Goal: Check status

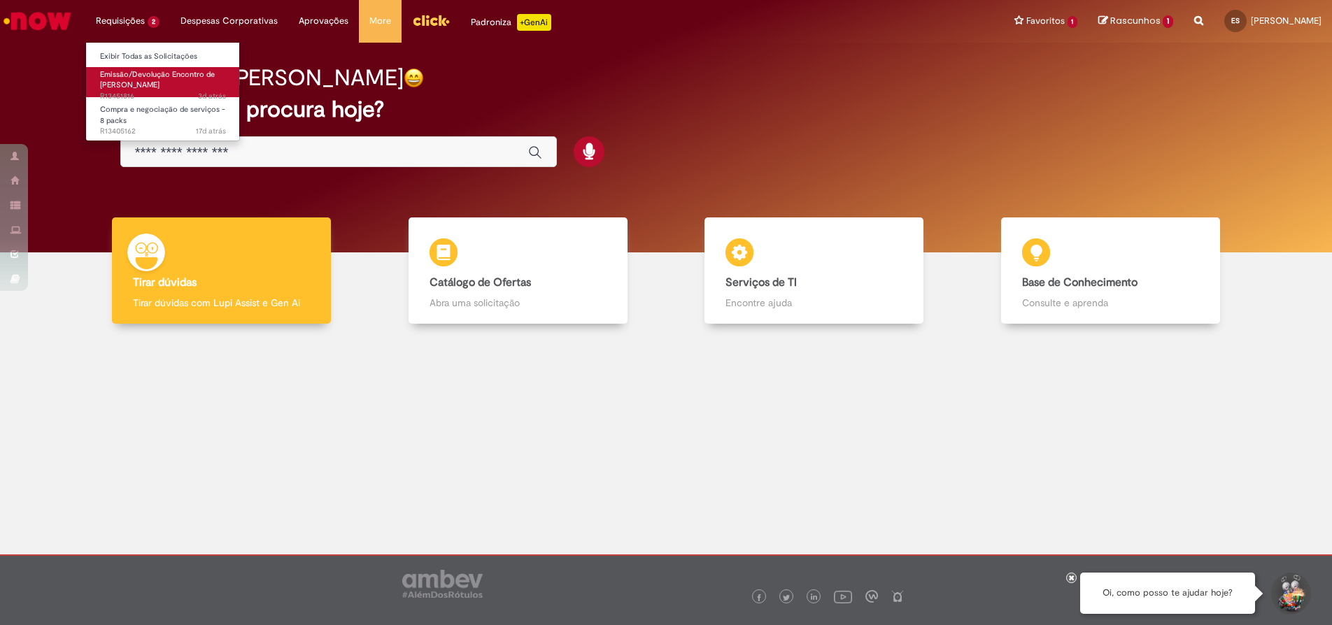
click at [146, 87] on span "Emissão/Devolução Encontro de [PERSON_NAME]" at bounding box center [157, 80] width 115 height 22
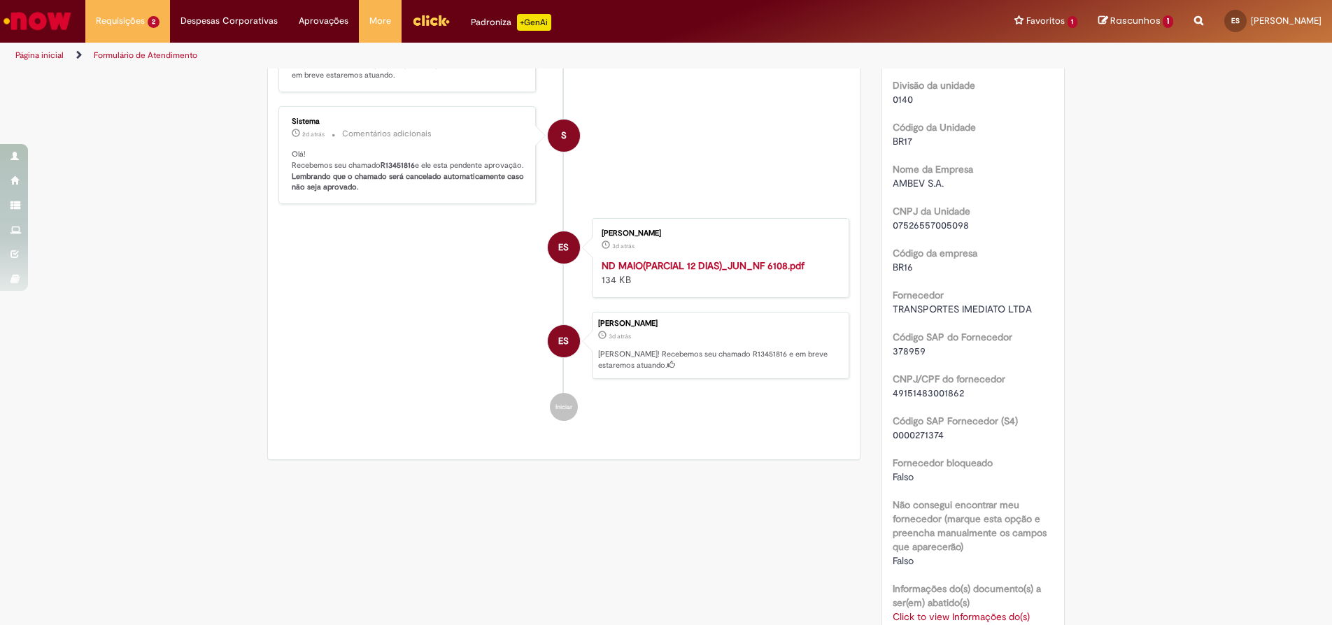
scroll to position [839, 0]
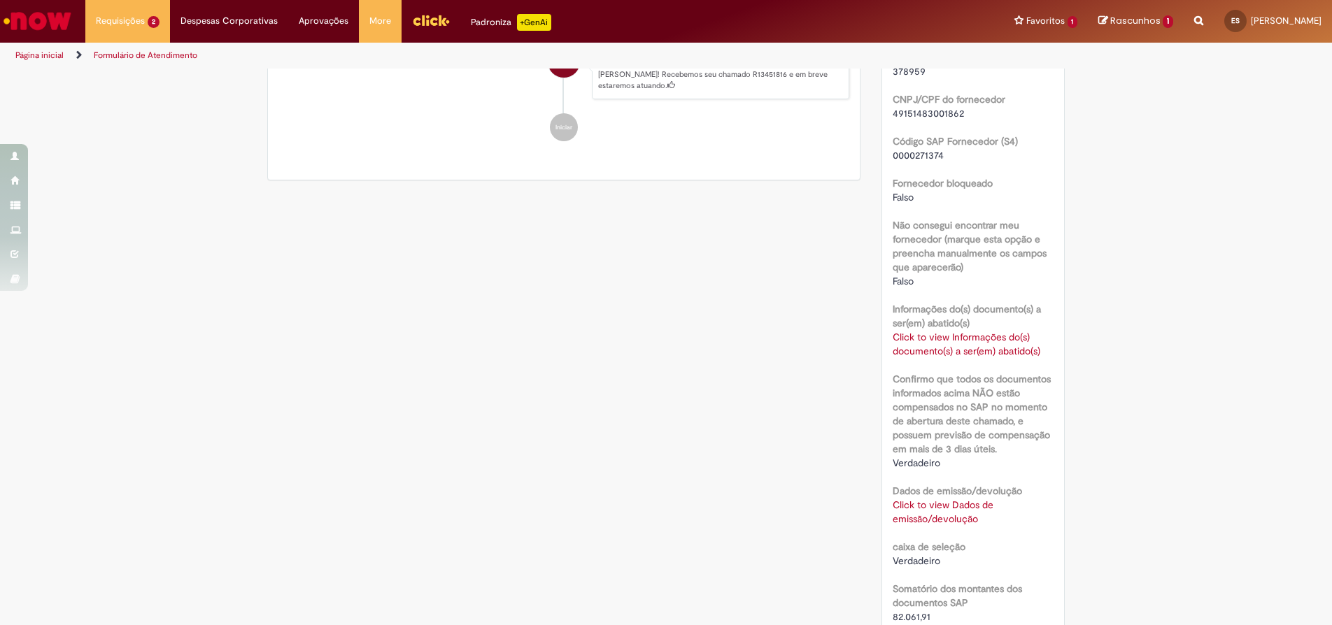
click at [962, 507] on link "Click to view Dados de emissão/devolução" at bounding box center [942, 512] width 101 height 27
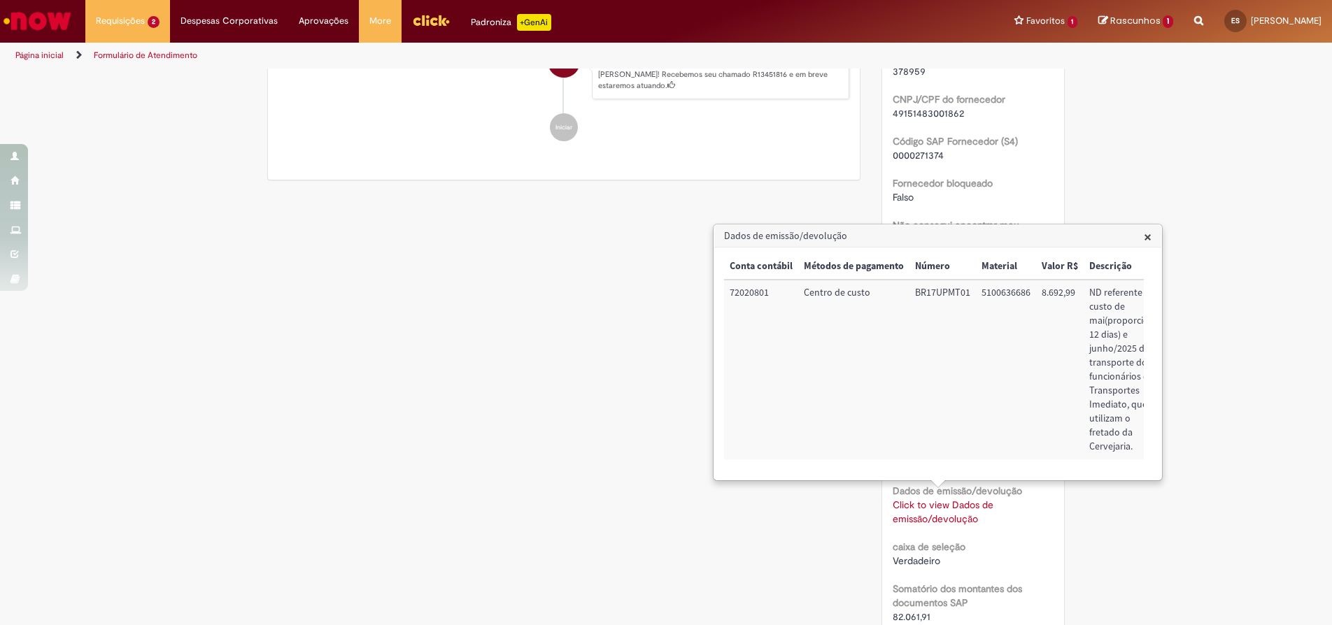
click at [580, 394] on div "Verificar Código de Barras Aguardando Aprovação Aguardando atendimento Em andam…" at bounding box center [666, 185] width 818 height 1909
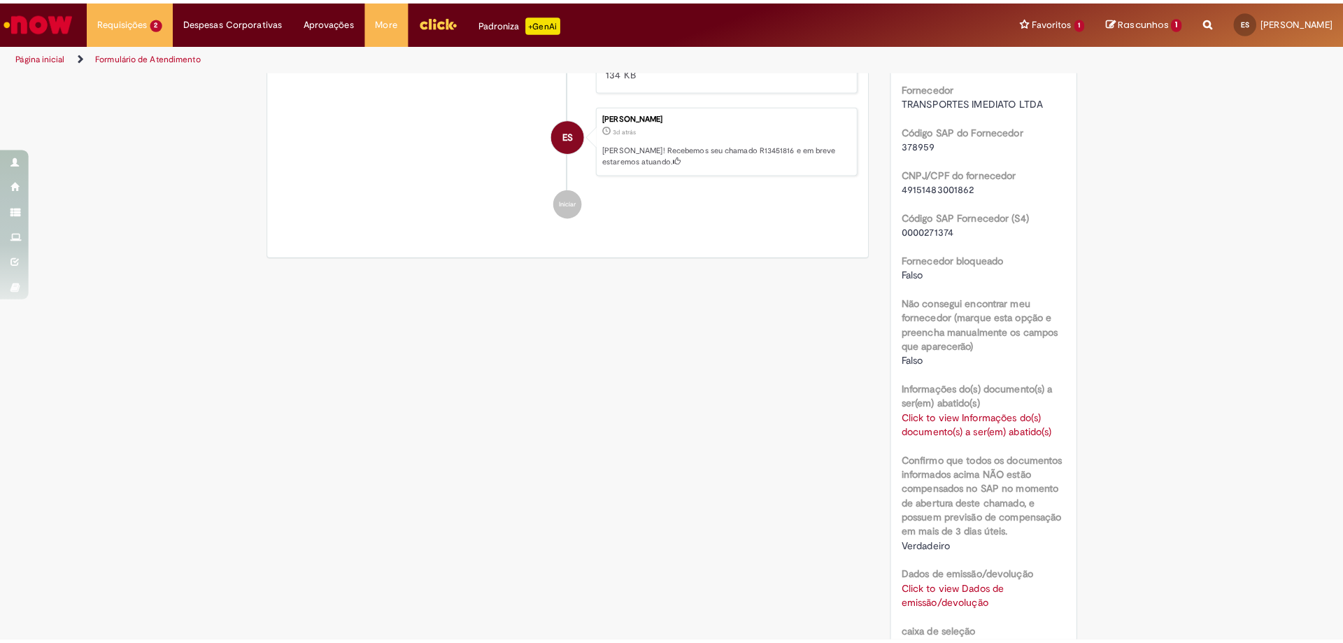
scroll to position [979, 0]
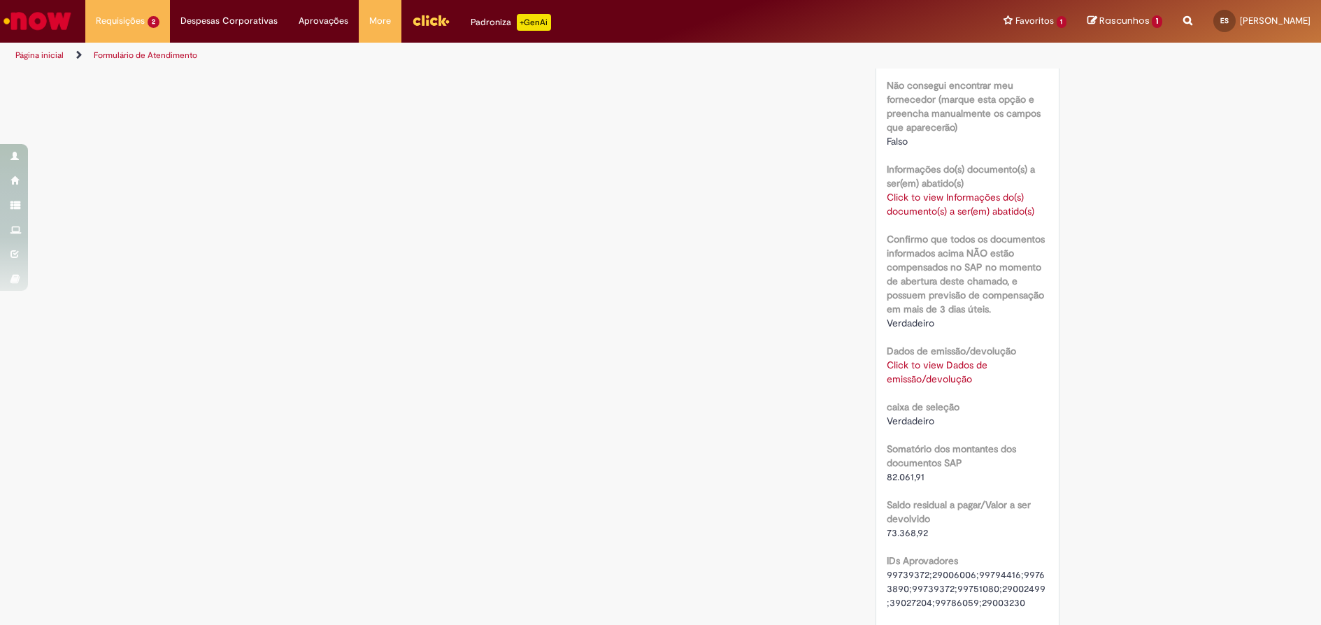
click at [930, 372] on div "Click to view Dados de emissão/devolução Click to view Dados de emissão/devoluç…" at bounding box center [968, 372] width 162 height 28
click at [929, 366] on link "Click to view Dados de emissão/devolução" at bounding box center [937, 372] width 101 height 27
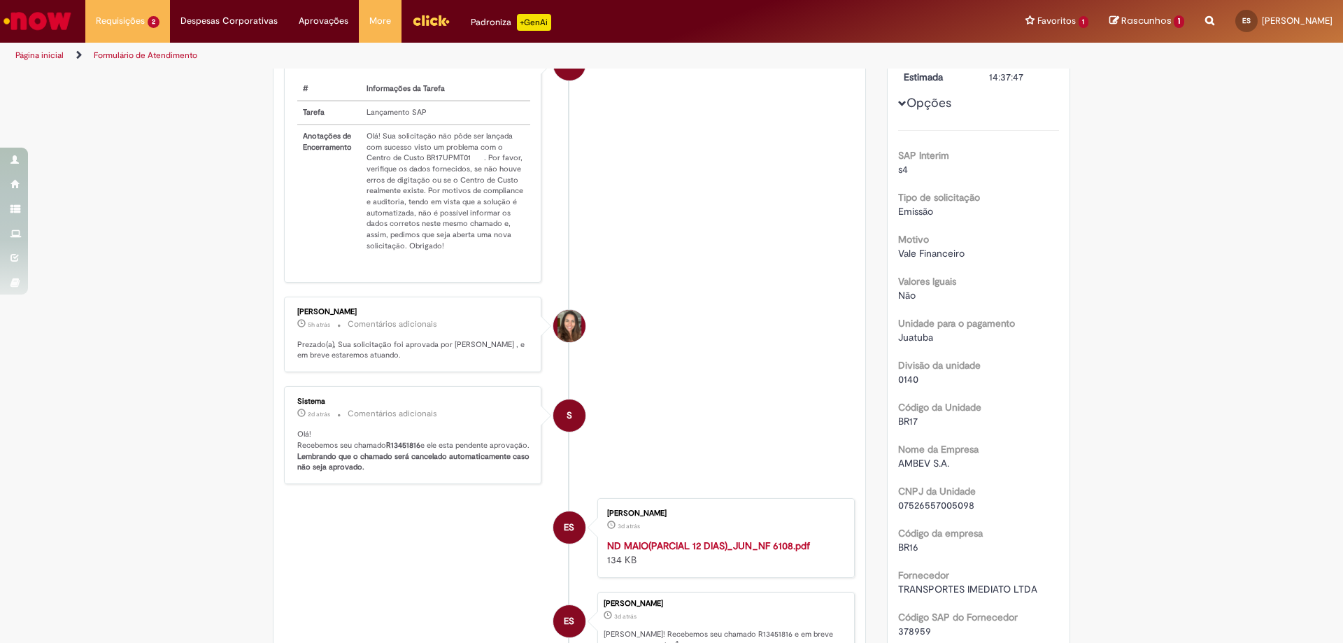
scroll to position [0, 0]
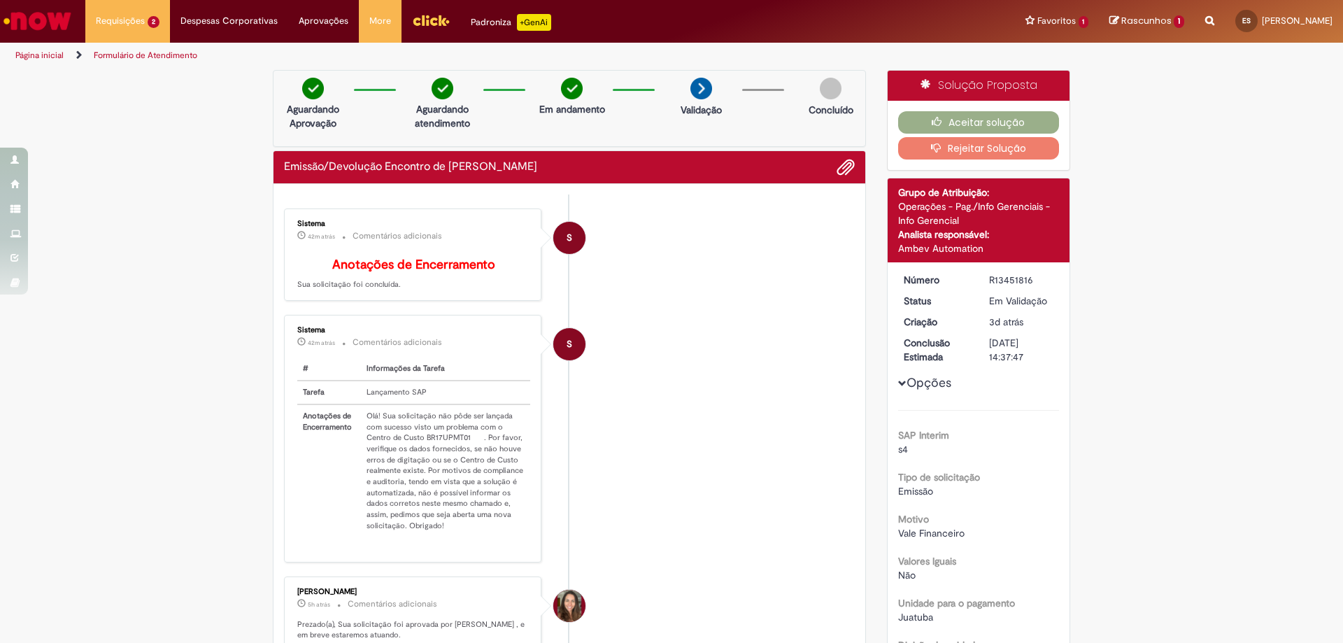
click at [500, 447] on td "Olá! Sua solicitação não pôde ser lançada com sucesso visto um problema com o C…" at bounding box center [445, 470] width 169 height 133
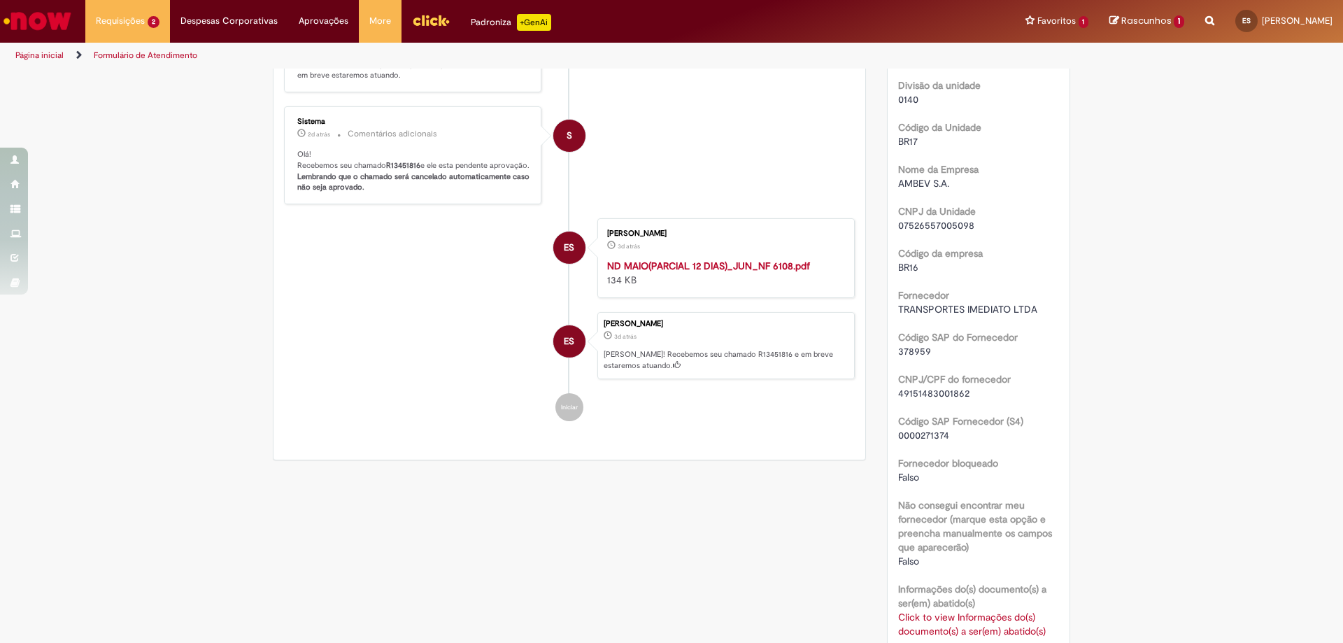
scroll to position [839, 0]
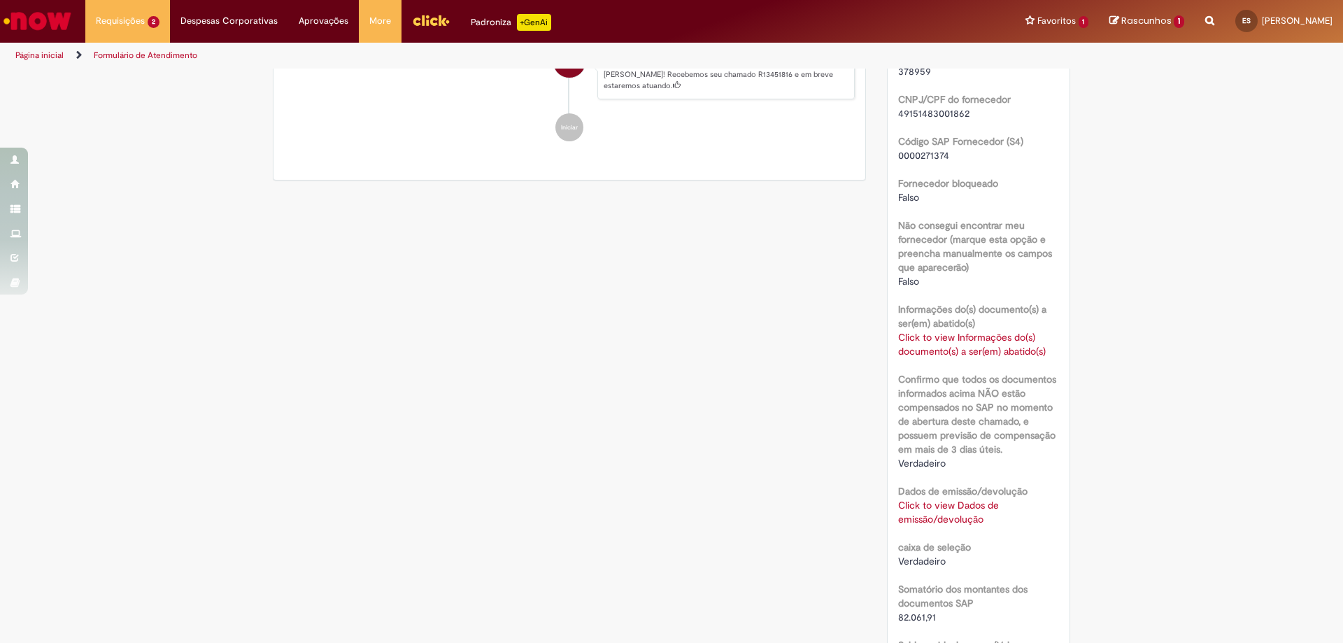
click at [964, 345] on link "Click to view Informações do(s) documento(s) a ser(em) abatido(s)" at bounding box center [972, 344] width 148 height 27
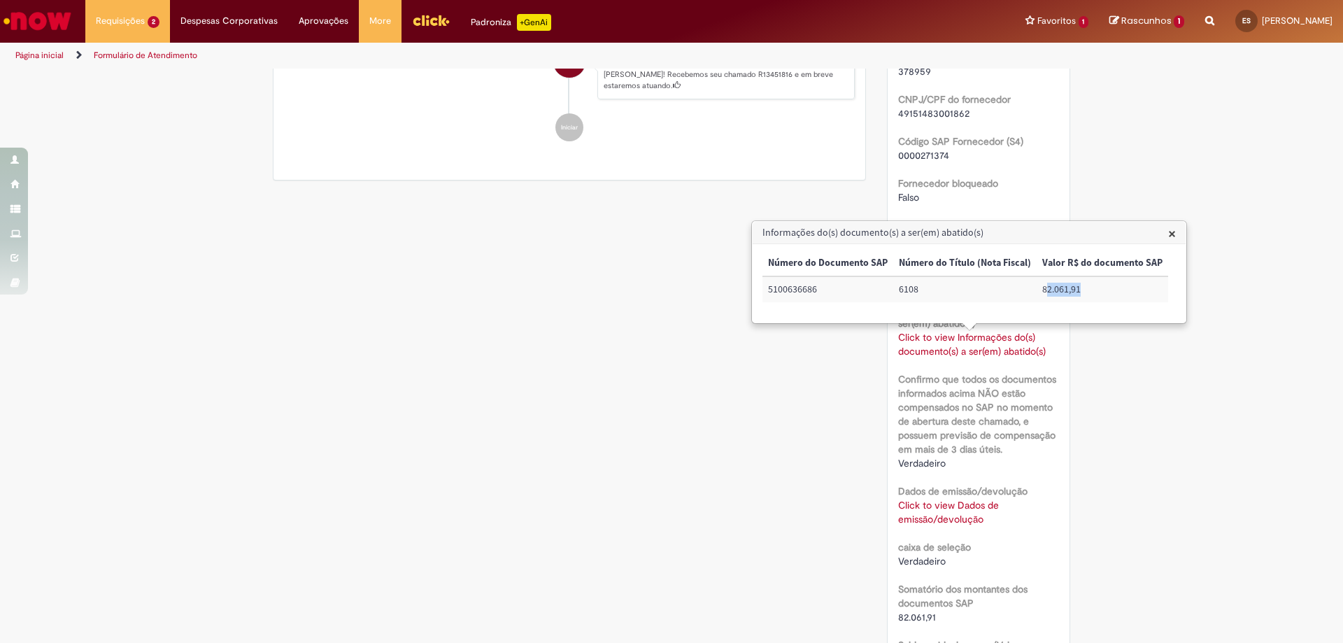
drag, startPoint x: 1044, startPoint y: 290, endPoint x: 1083, endPoint y: 287, distance: 39.3
click at [1083, 287] on td "82.061,91" at bounding box center [1101, 289] width 131 height 26
click at [828, 352] on div "Verificar Código de Barras Aguardando Aprovação Aguardando atendimento Em andam…" at bounding box center [671, 185] width 818 height 1909
click at [1070, 293] on td "82.061,91" at bounding box center [1101, 289] width 131 height 26
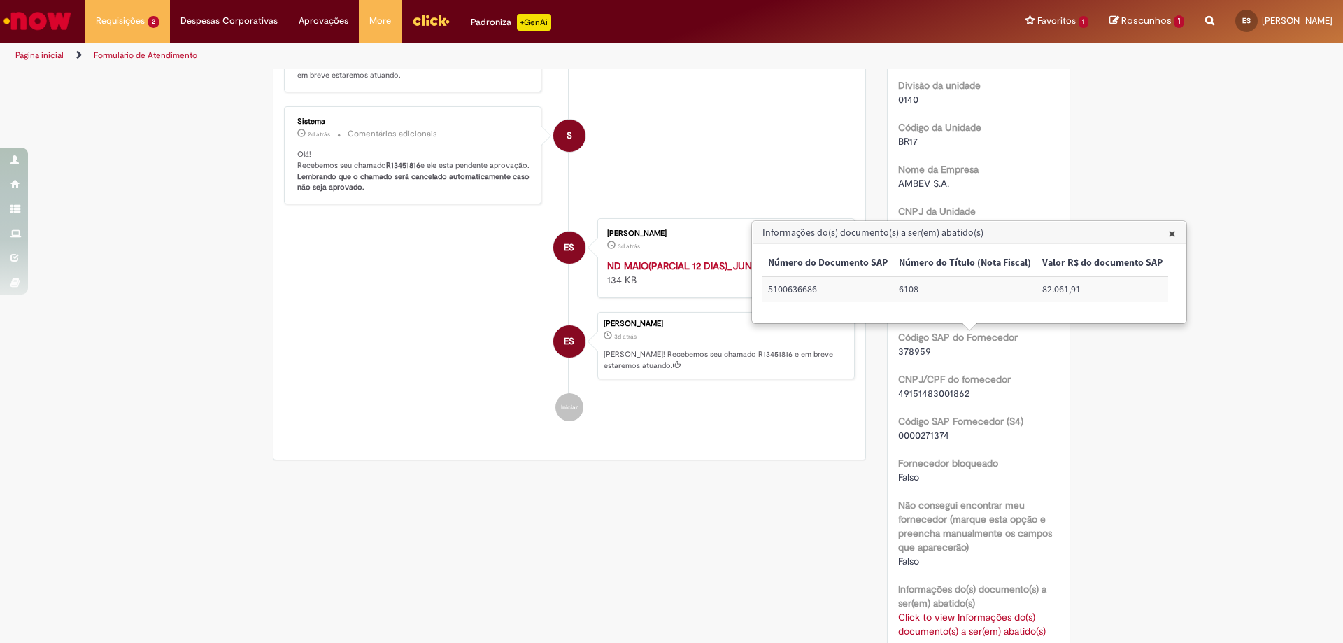
scroll to position [210, 0]
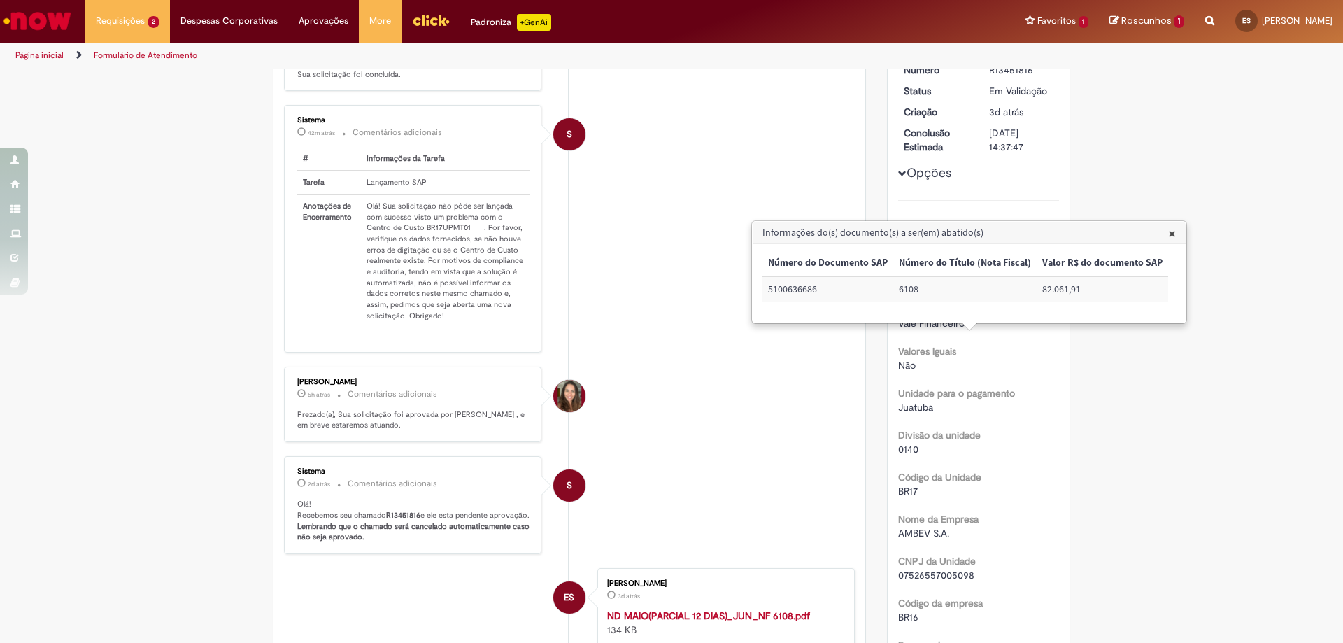
click at [1168, 235] on span "×" at bounding box center [1172, 233] width 8 height 19
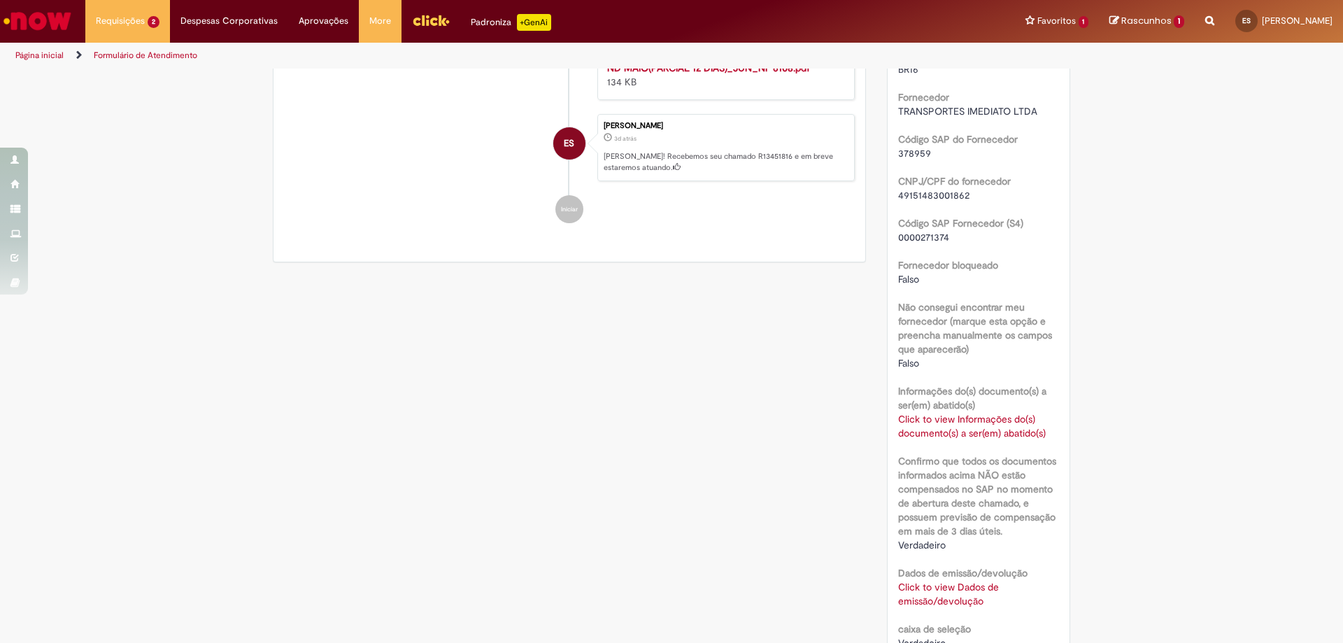
scroll to position [967, 0]
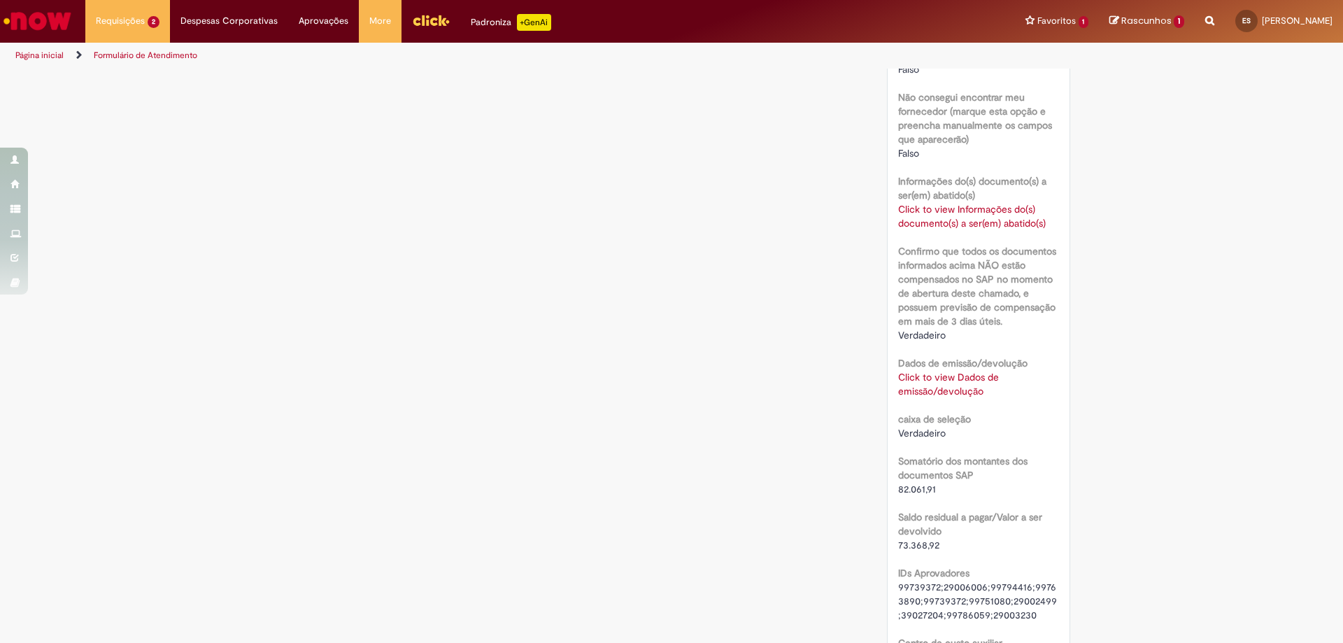
click at [949, 392] on link "Click to view Dados de emissão/devolução" at bounding box center [948, 384] width 101 height 27
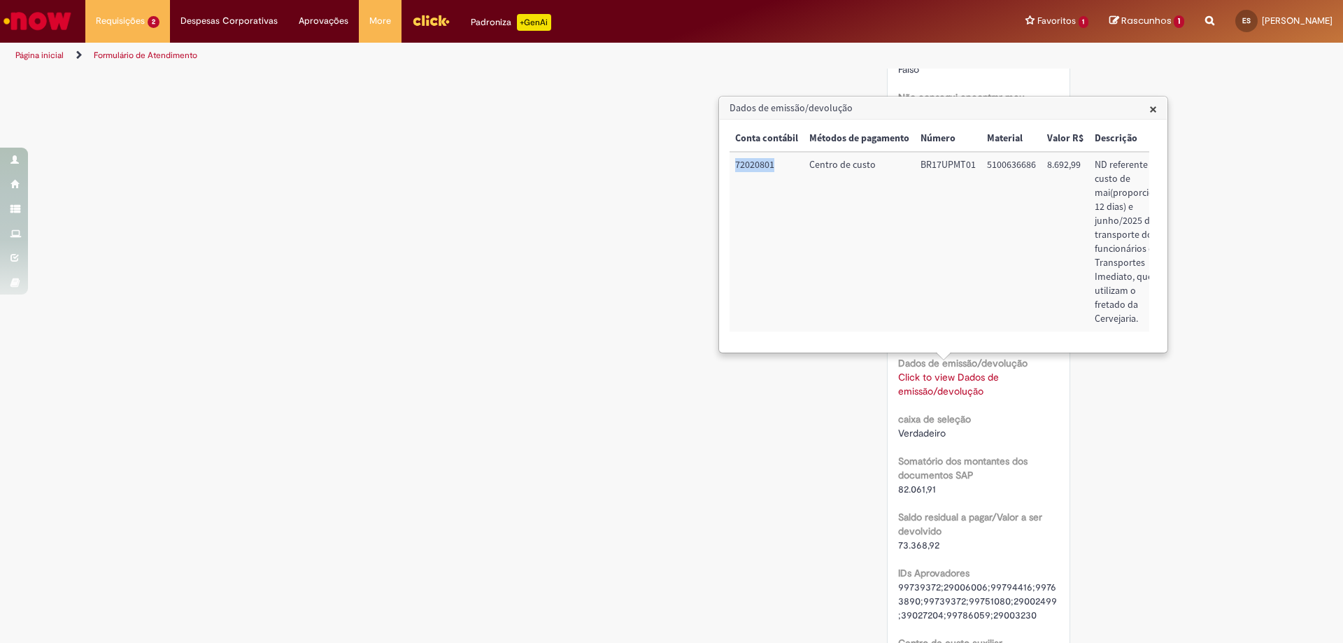
drag, startPoint x: 736, startPoint y: 166, endPoint x: 775, endPoint y: 166, distance: 38.5
click at [775, 166] on td "72020801" at bounding box center [766, 242] width 74 height 180
copy td "72020801"
drag, startPoint x: 922, startPoint y: 165, endPoint x: 974, endPoint y: 166, distance: 51.8
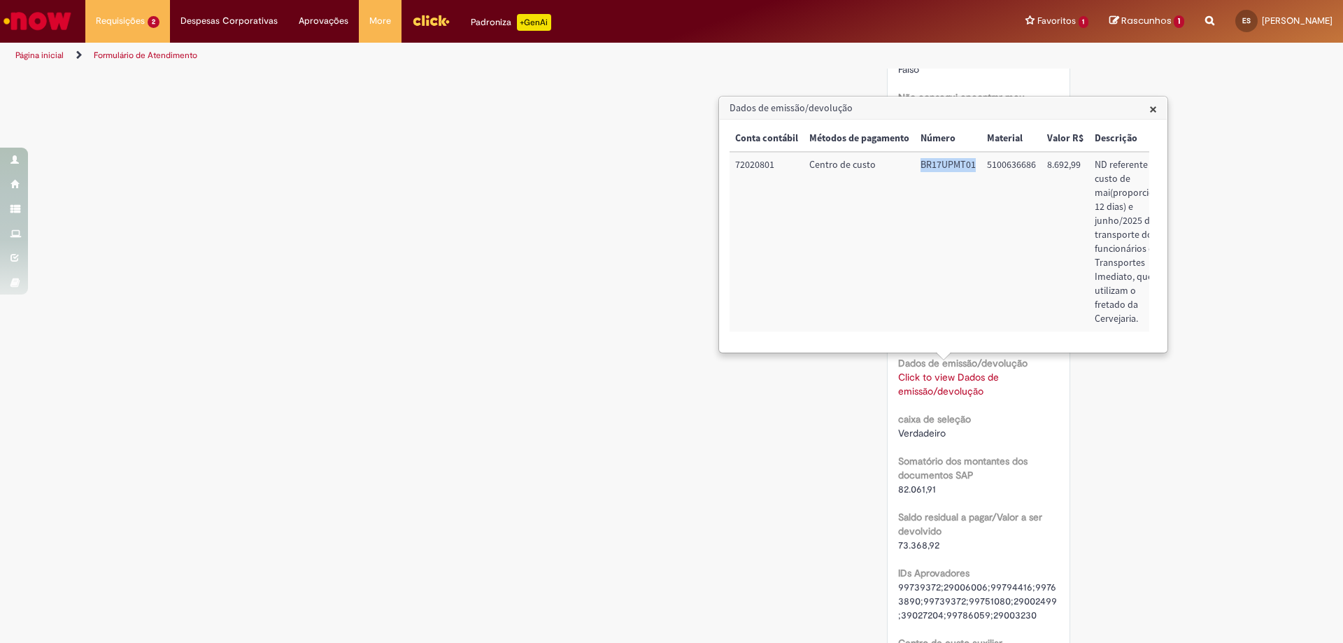
click at [974, 166] on td "BR17UPMT01" at bounding box center [948, 242] width 66 height 180
copy td "BR17UPMT01"
click at [1154, 111] on span "×" at bounding box center [1153, 108] width 8 height 19
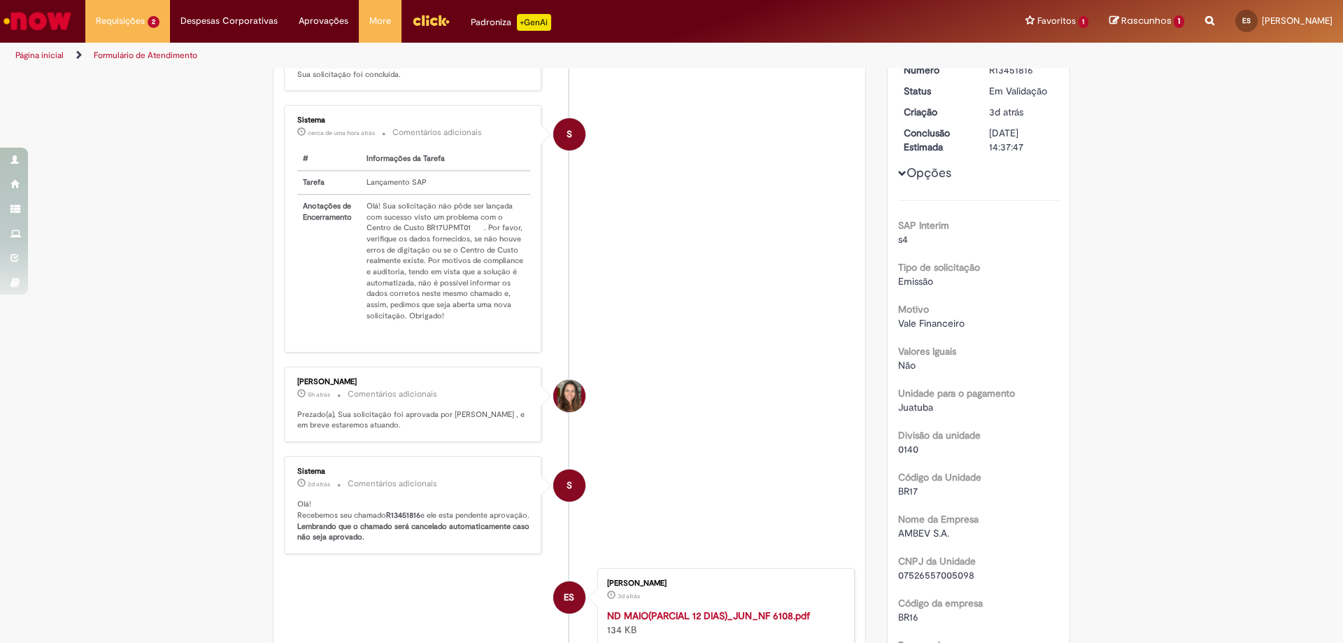
scroll to position [0, 0]
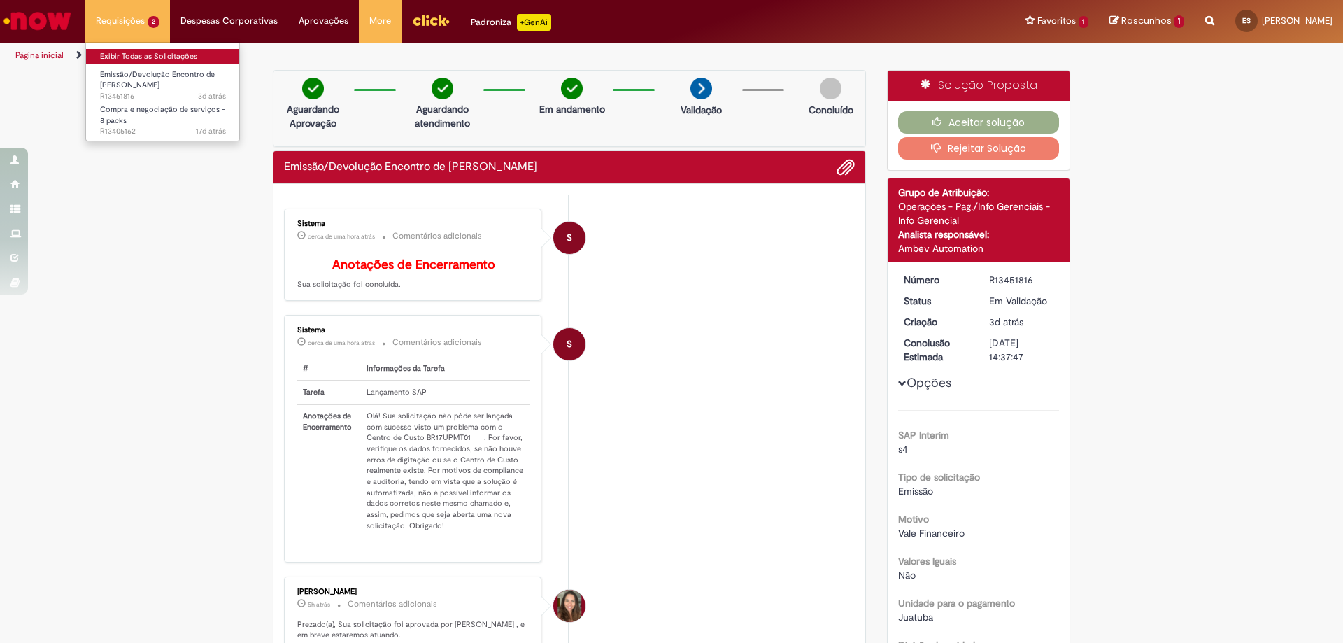
click at [136, 54] on link "Exibir Todas as Solicitações" at bounding box center [163, 56] width 154 height 15
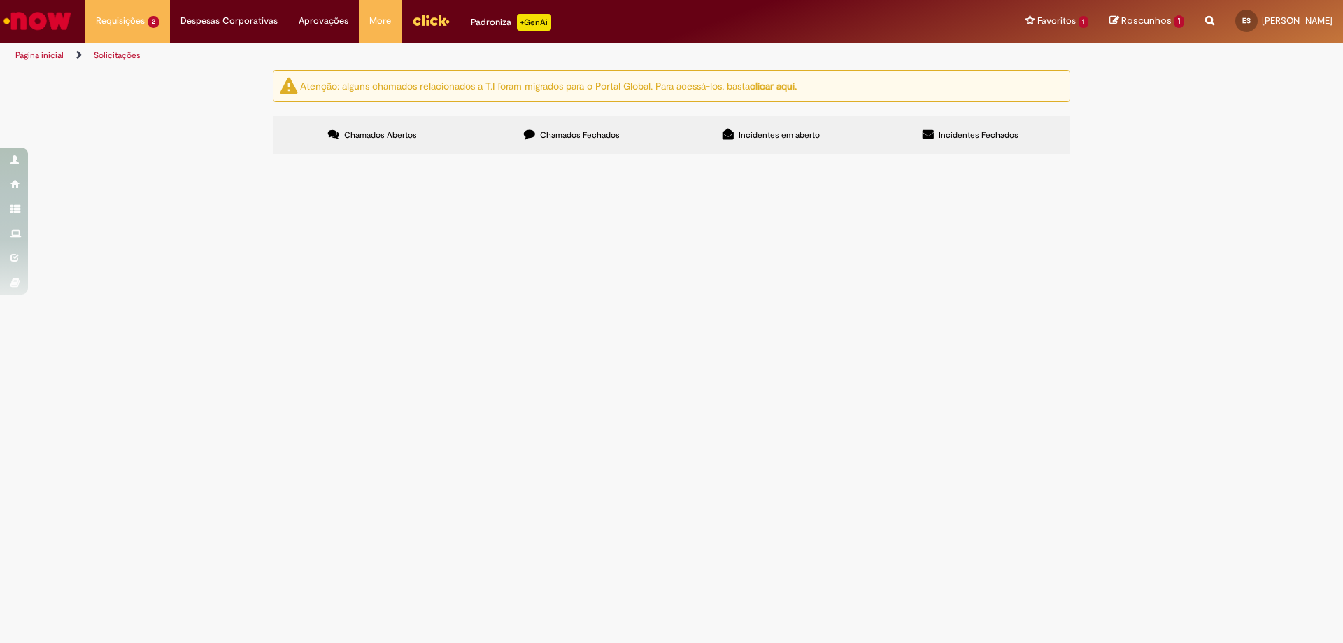
click at [580, 141] on label "Chamados Fechados" at bounding box center [571, 135] width 199 height 38
click at [0, 0] on icon at bounding box center [0, 0] width 0 height 0
click at [0, 0] on span "ND referente ao custo de mar/abr/mai(proporcional 18 dias)/2025 do transporte d…" at bounding box center [0, 0] width 0 height 0
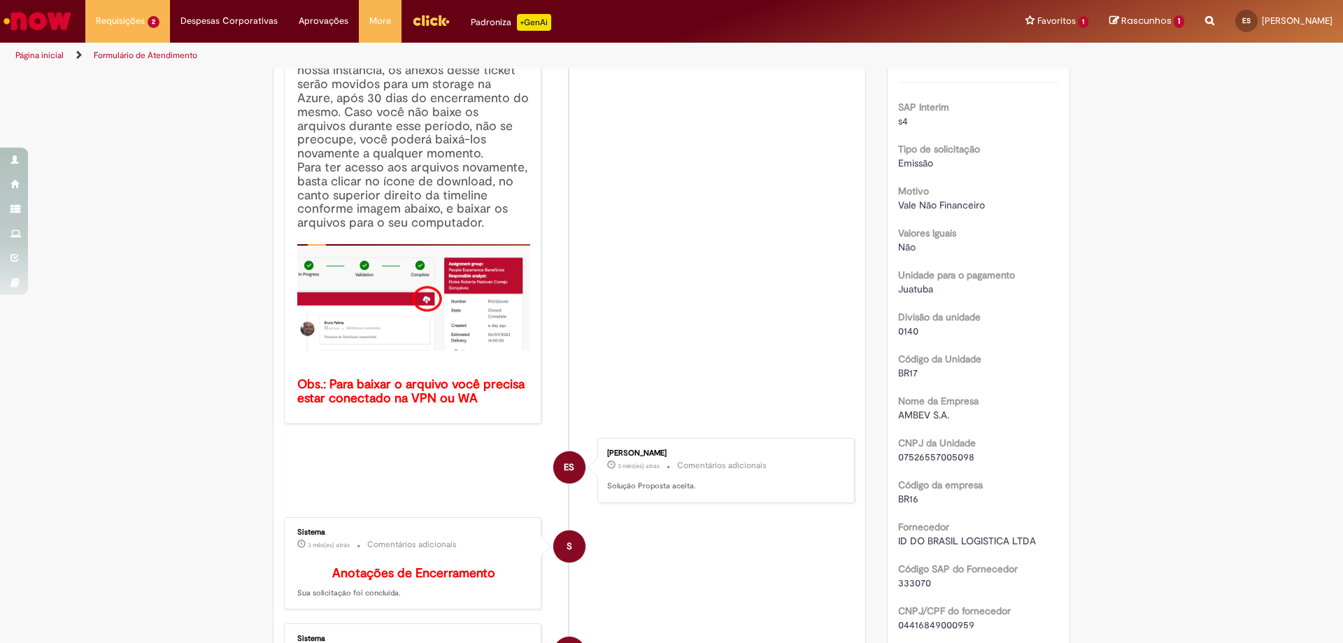
scroll to position [500, 0]
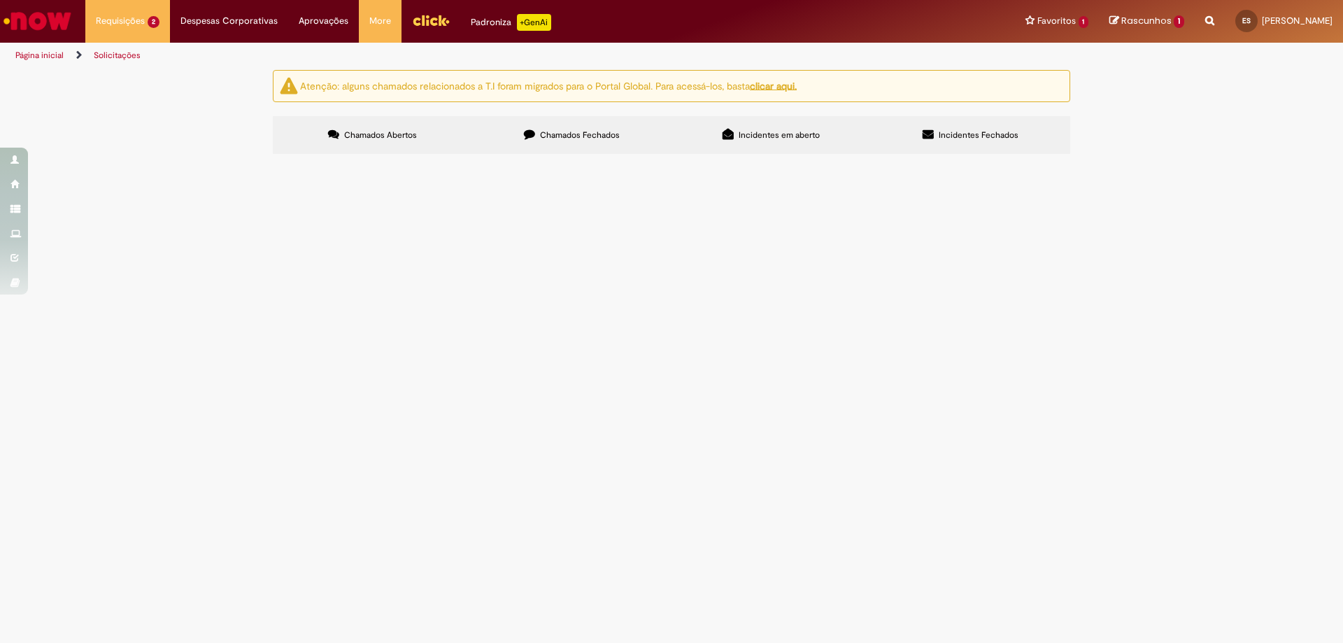
click at [564, 136] on span "Chamados Fechados" at bounding box center [580, 134] width 80 height 11
click at [591, 134] on span "Chamados Fechados" at bounding box center [580, 134] width 80 height 11
click at [0, 0] on link at bounding box center [0, 0] width 0 height 0
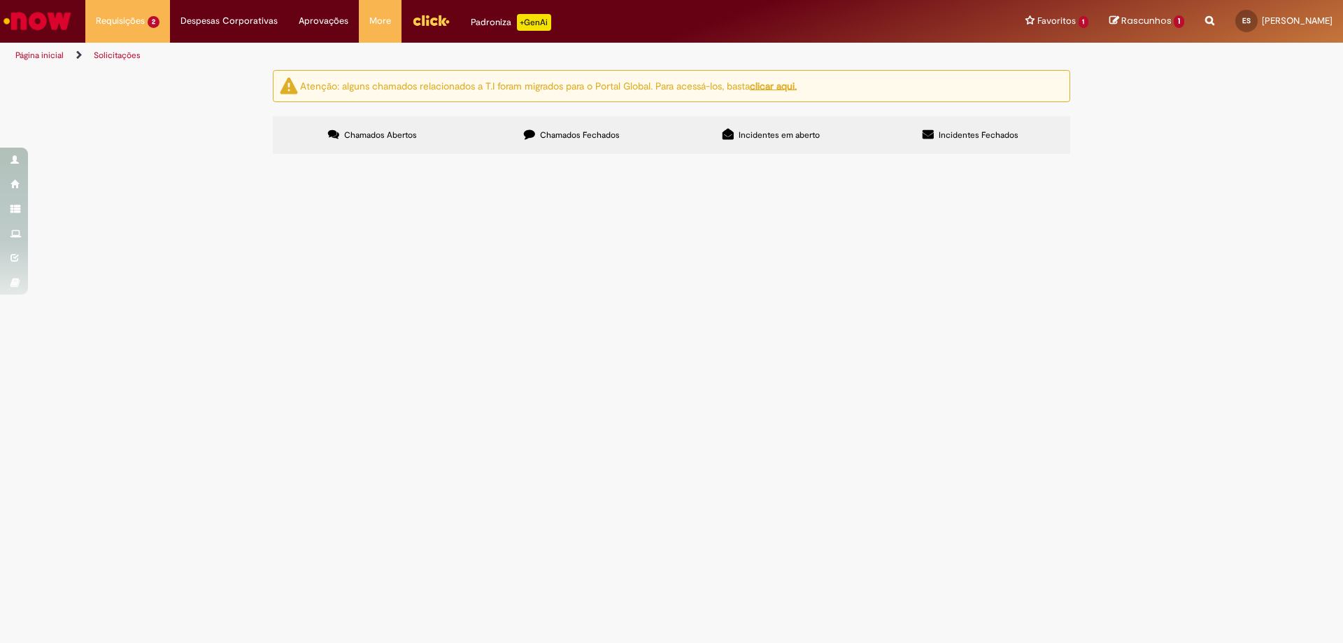
click at [0, 0] on link at bounding box center [0, 0] width 0 height 0
click at [0, 0] on icon at bounding box center [0, 0] width 0 height 0
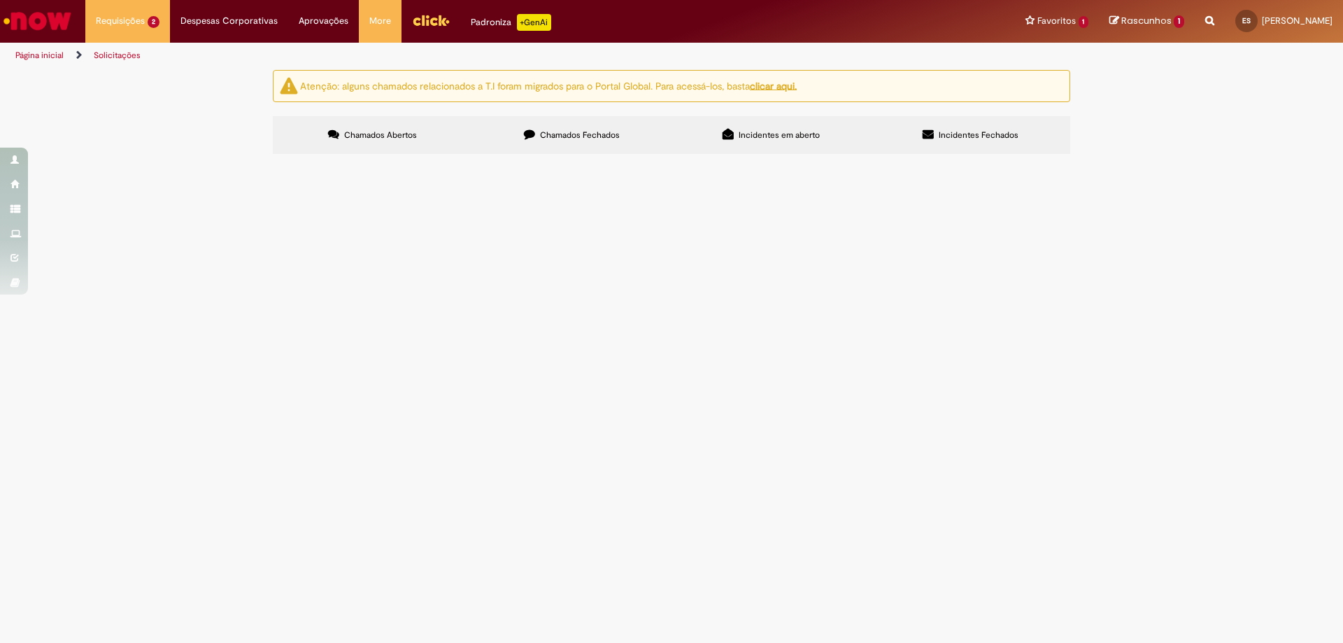
scroll to position [462, 0]
click at [0, 0] on link at bounding box center [0, 0] width 0 height 0
click at [0, 0] on span "Valor referente ao custo de [DATE] do transporte dos funcionários da ID LOGÍSTI…" at bounding box center [0, 0] width 0 height 0
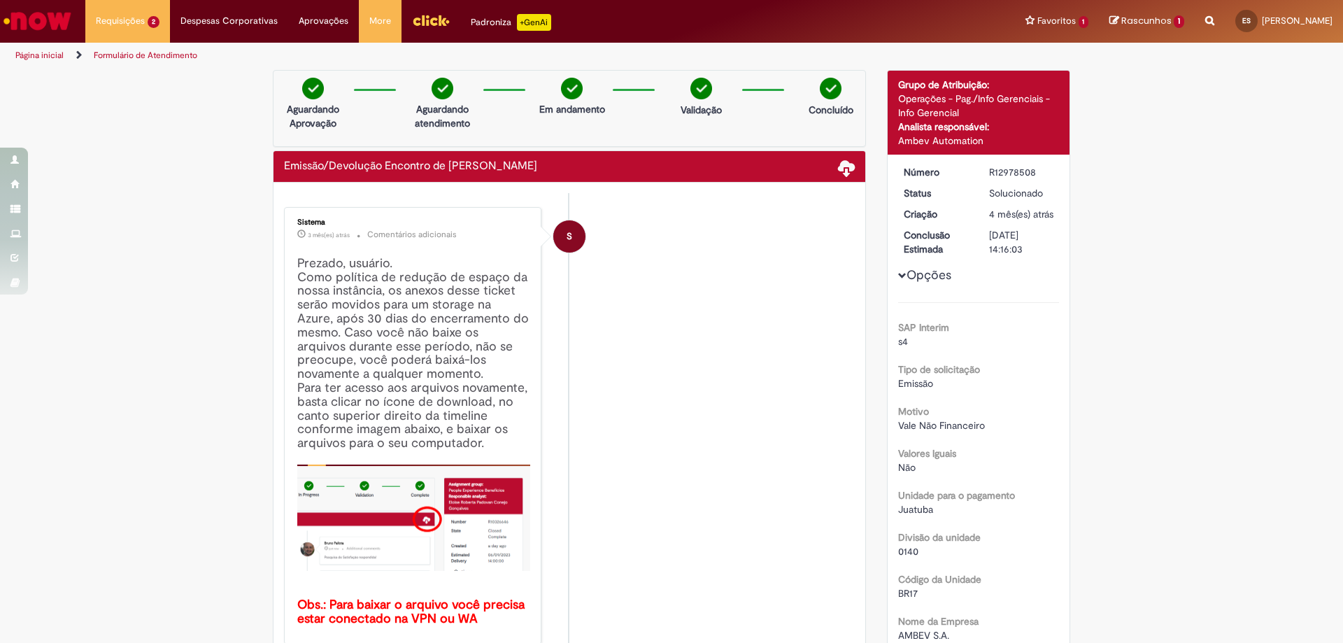
scroll to position [210, 0]
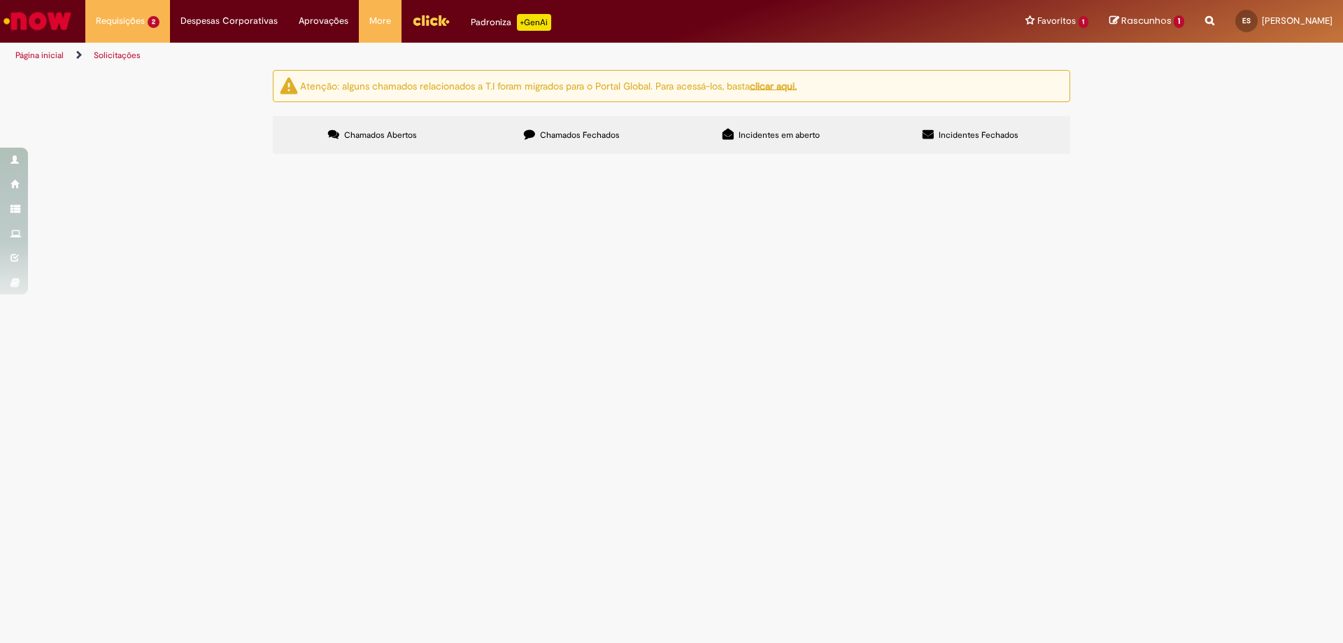
click at [580, 140] on span "Chamados Fechados" at bounding box center [580, 134] width 80 height 11
click at [0, 0] on link at bounding box center [0, 0] width 0 height 0
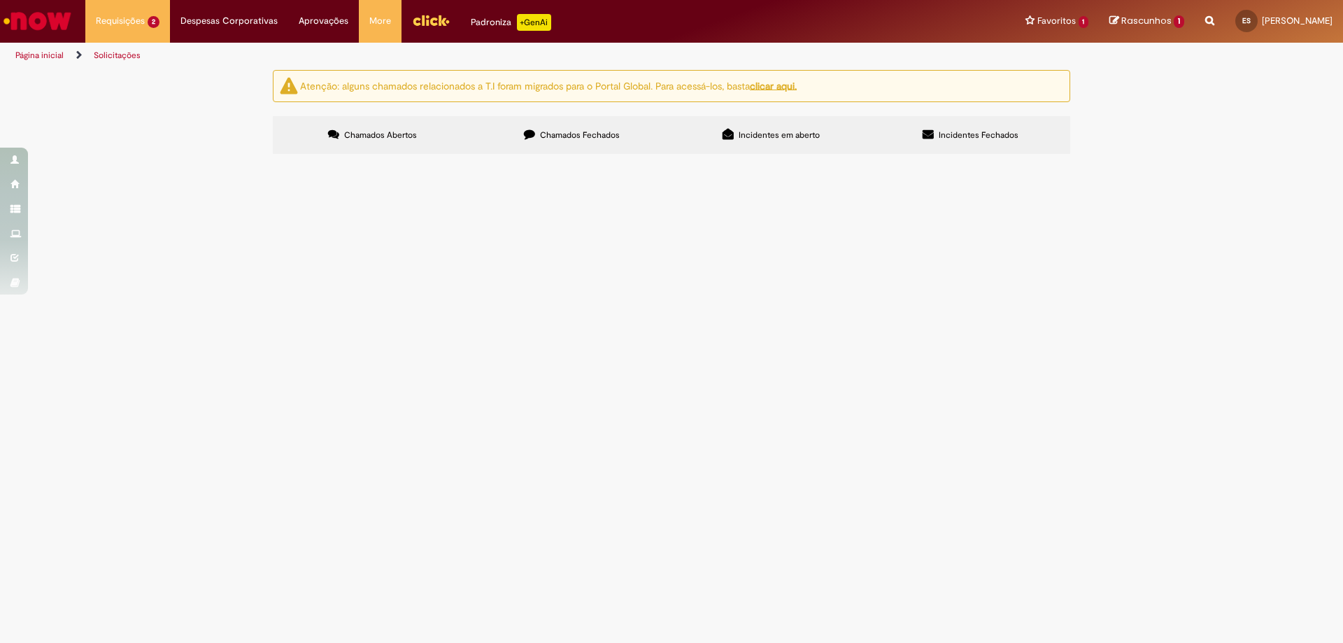
scroll to position [462, 0]
click at [0, 0] on link at bounding box center [0, 0] width 0 height 0
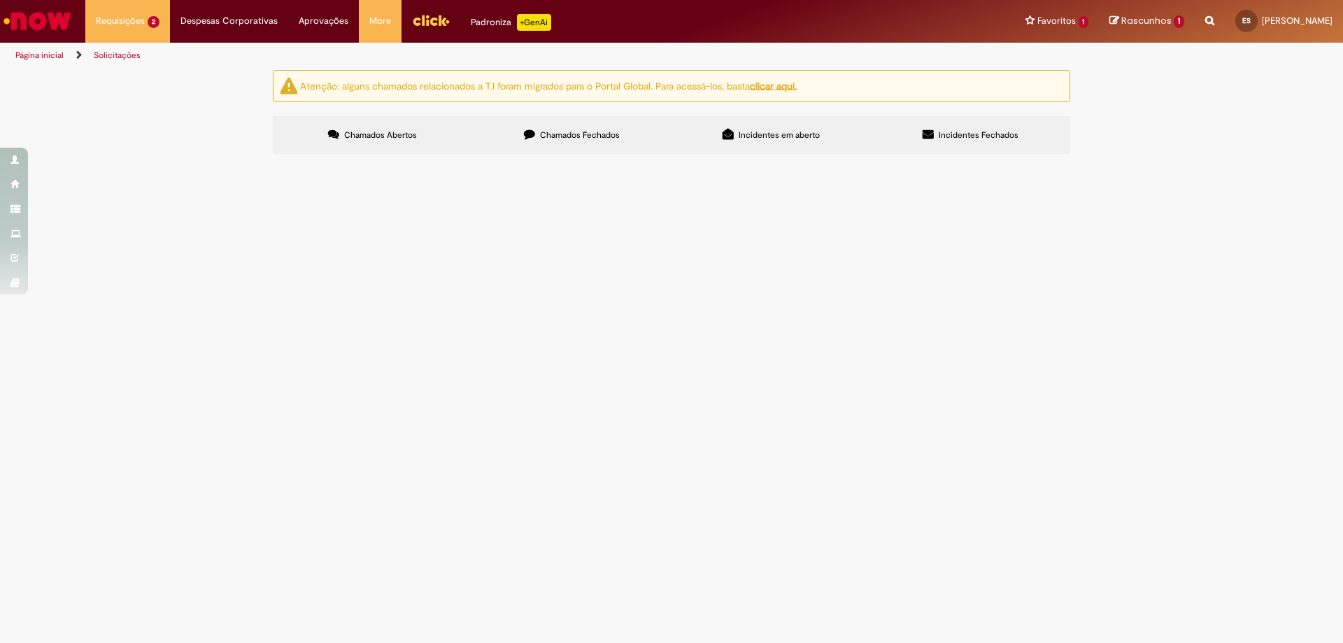
click at [0, 0] on span "Valor referente ao custo do transporte dos funcionários da ID LOGÍSTICA que uti…" at bounding box center [0, 0] width 0 height 0
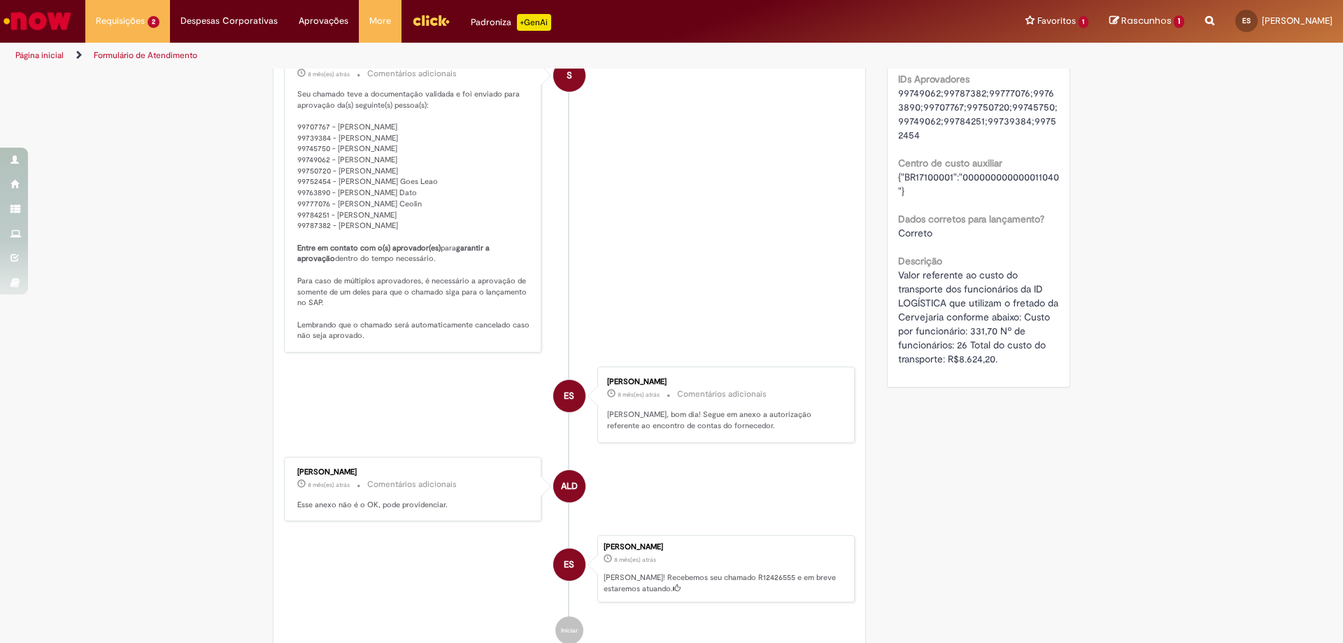
scroll to position [1479, 0]
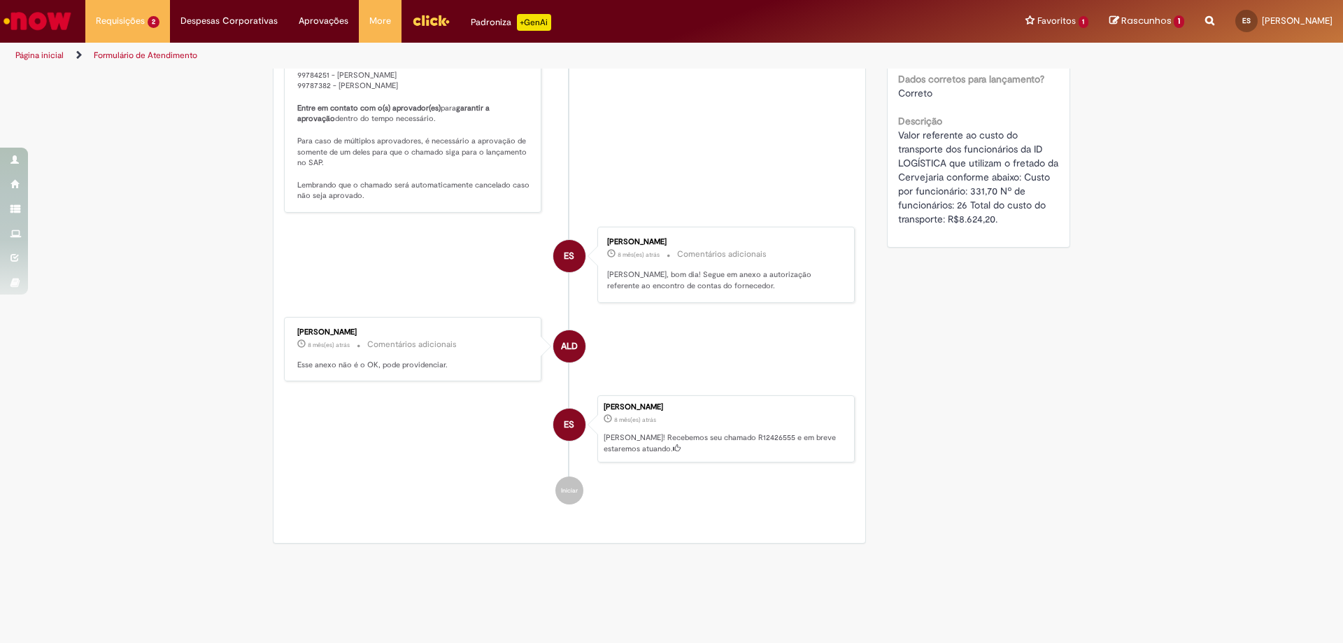
drag, startPoint x: 293, startPoint y: 355, endPoint x: 370, endPoint y: 351, distance: 77.0
click at [370, 336] on div "[PERSON_NAME]" at bounding box center [413, 332] width 233 height 8
drag, startPoint x: 471, startPoint y: 356, endPoint x: 352, endPoint y: 355, distance: 118.9
click at [470, 336] on div "[PERSON_NAME]" at bounding box center [413, 332] width 233 height 8
drag, startPoint x: 292, startPoint y: 351, endPoint x: 374, endPoint y: 351, distance: 82.5
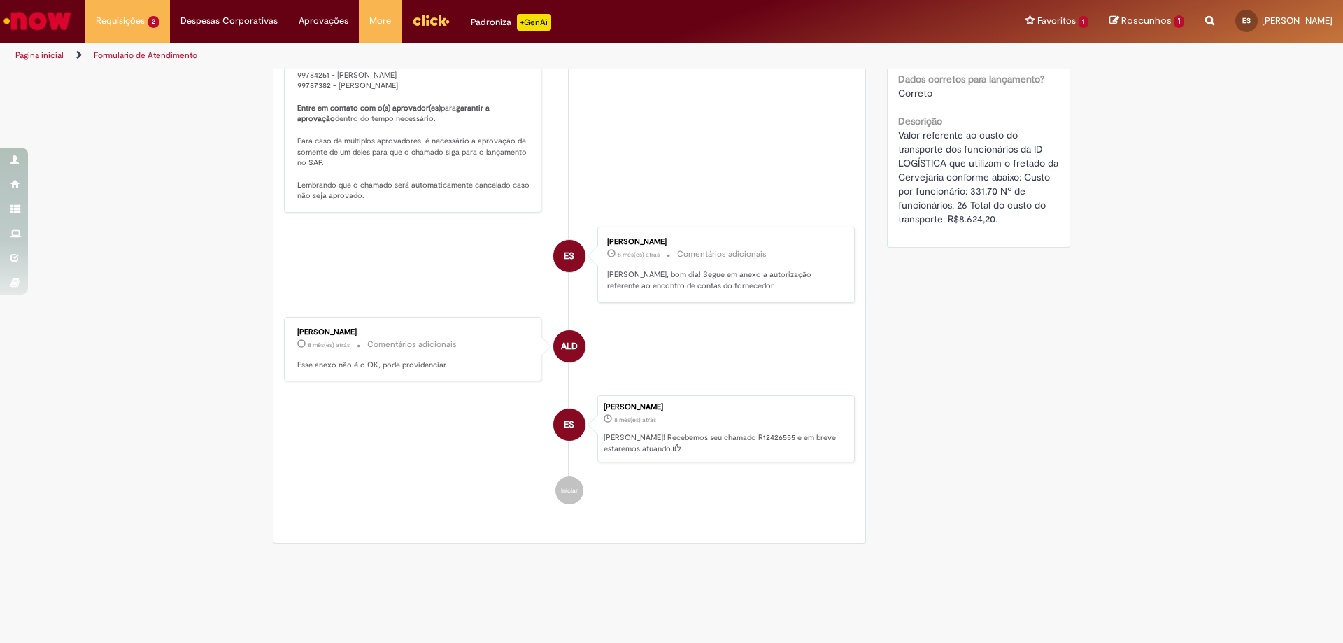
click at [374, 336] on div "[PERSON_NAME]" at bounding box center [413, 332] width 233 height 8
click at [411, 350] on small "Comentários adicionais" at bounding box center [412, 344] width 90 height 12
drag, startPoint x: 294, startPoint y: 351, endPoint x: 373, endPoint y: 350, distance: 79.7
click at [373, 336] on div "[PERSON_NAME]" at bounding box center [413, 332] width 233 height 8
copy div "[PERSON_NAME]"
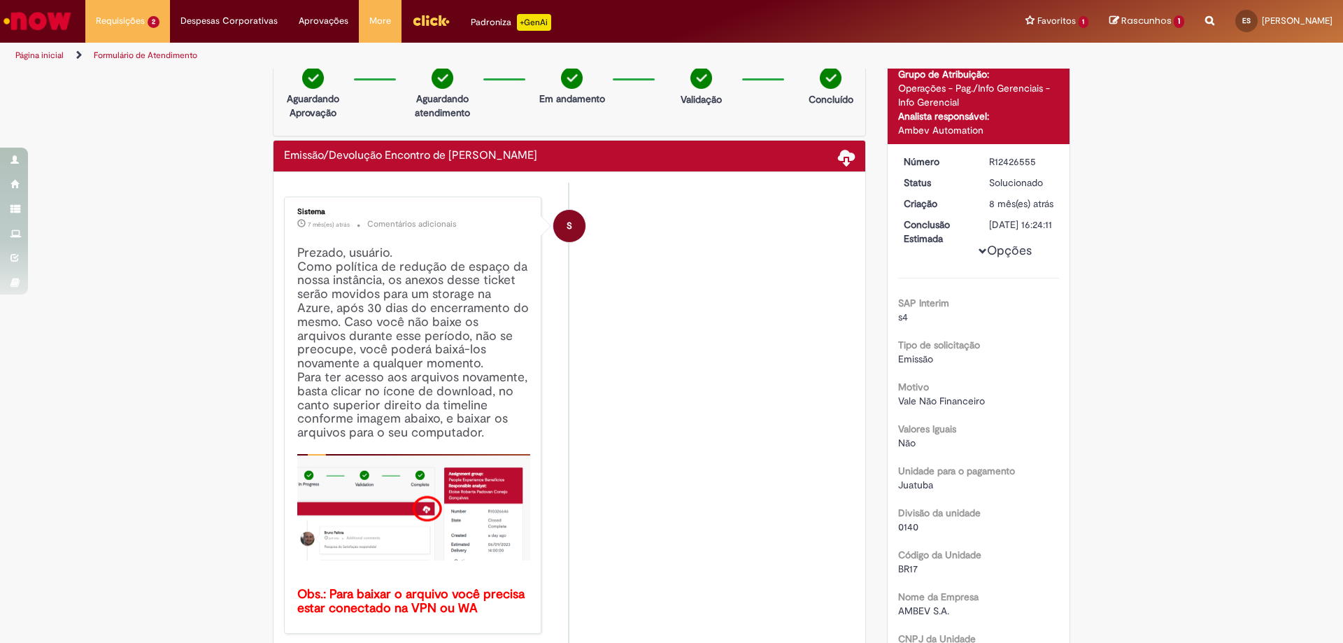
scroll to position [0, 0]
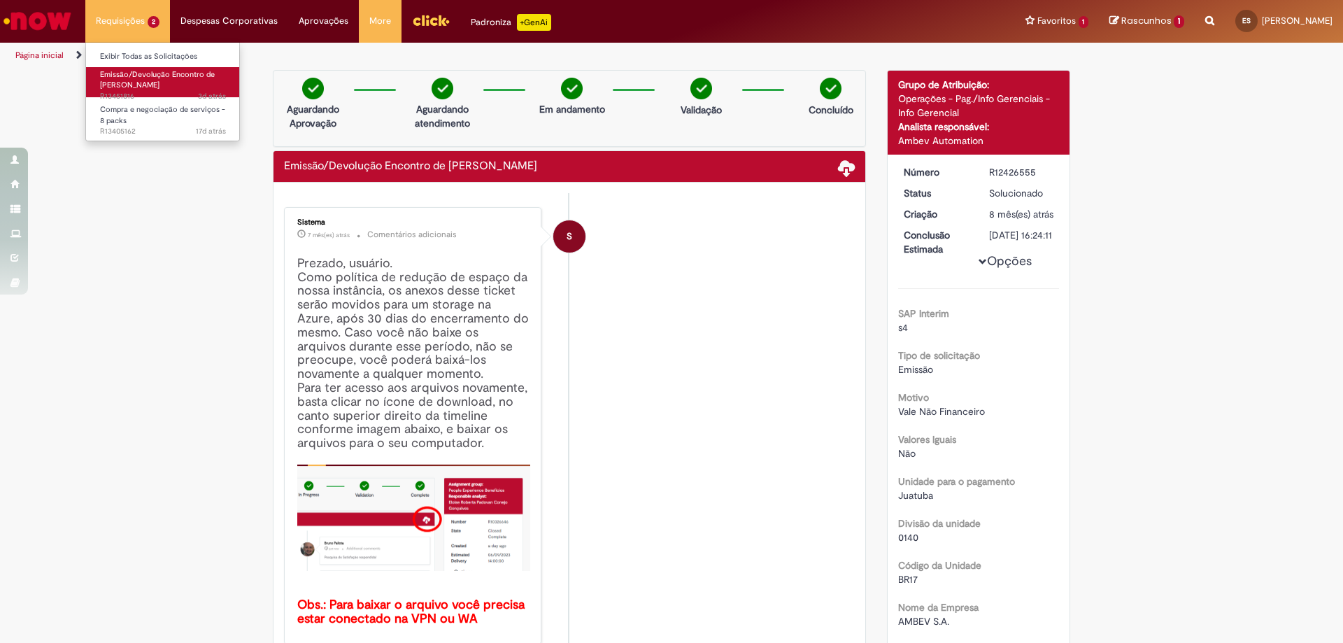
click at [150, 79] on span "Emissão/Devolução Encontro de [PERSON_NAME]" at bounding box center [157, 80] width 115 height 22
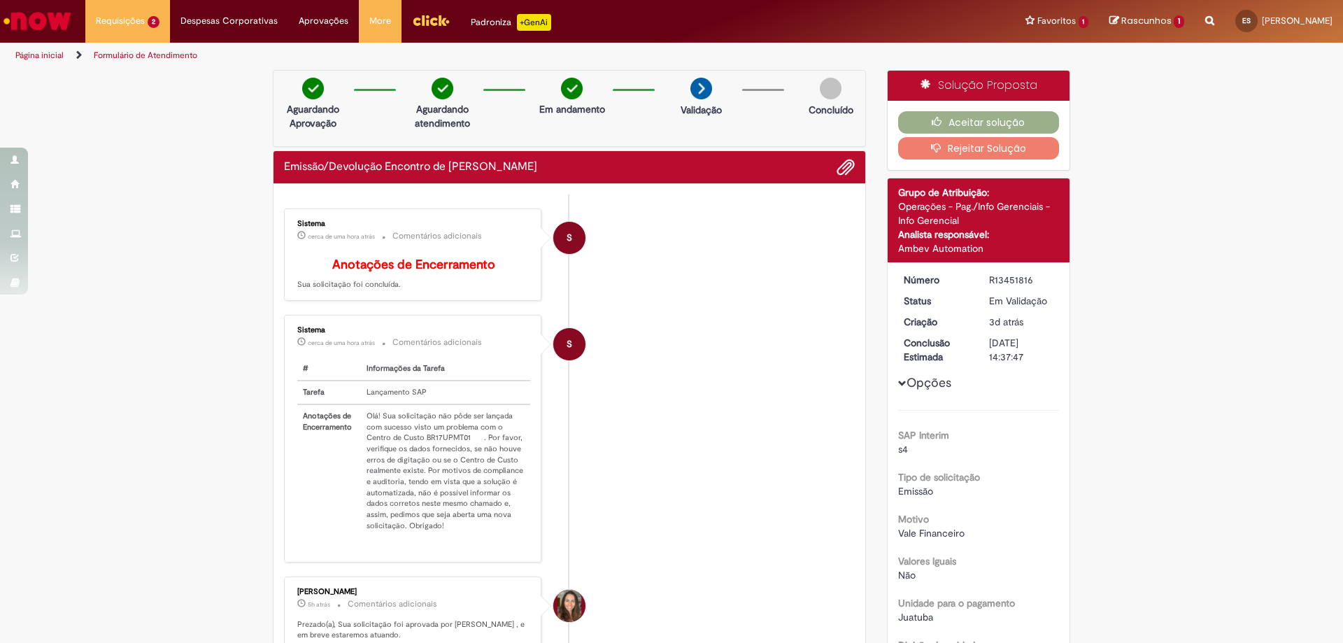
drag, startPoint x: 984, startPoint y: 280, endPoint x: 1029, endPoint y: 280, distance: 45.5
click at [1029, 280] on div "R13451816" at bounding box center [1021, 280] width 65 height 14
copy div "R13451816"
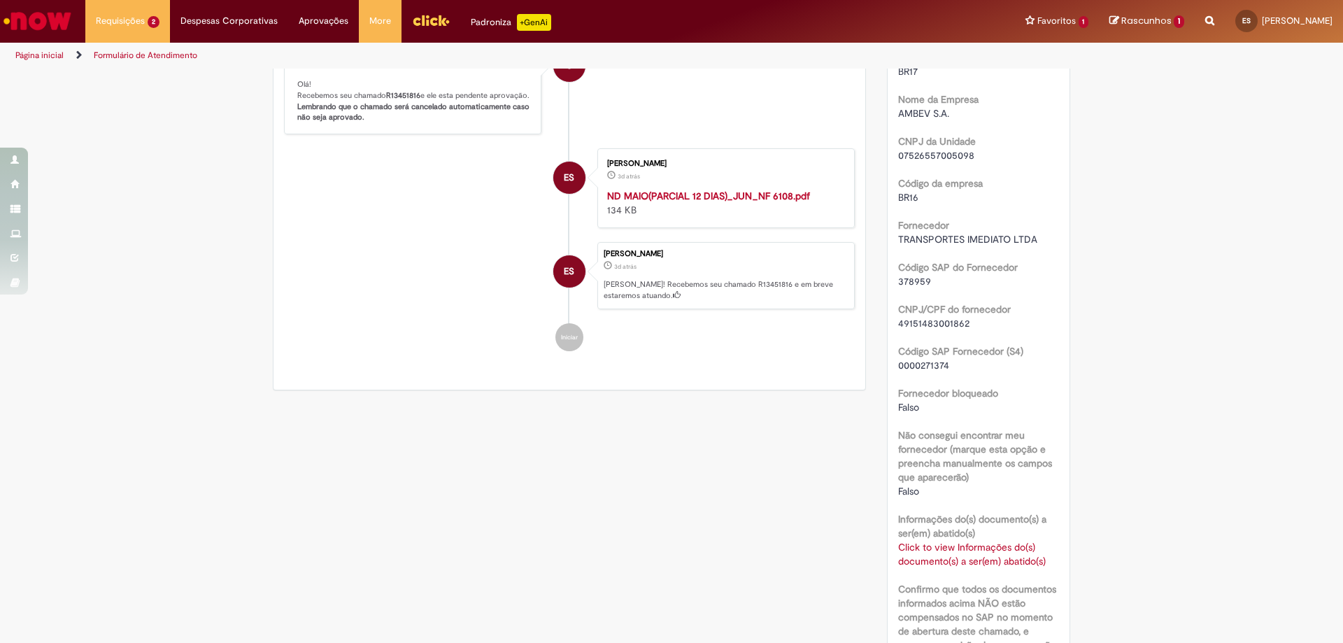
scroll to position [909, 0]
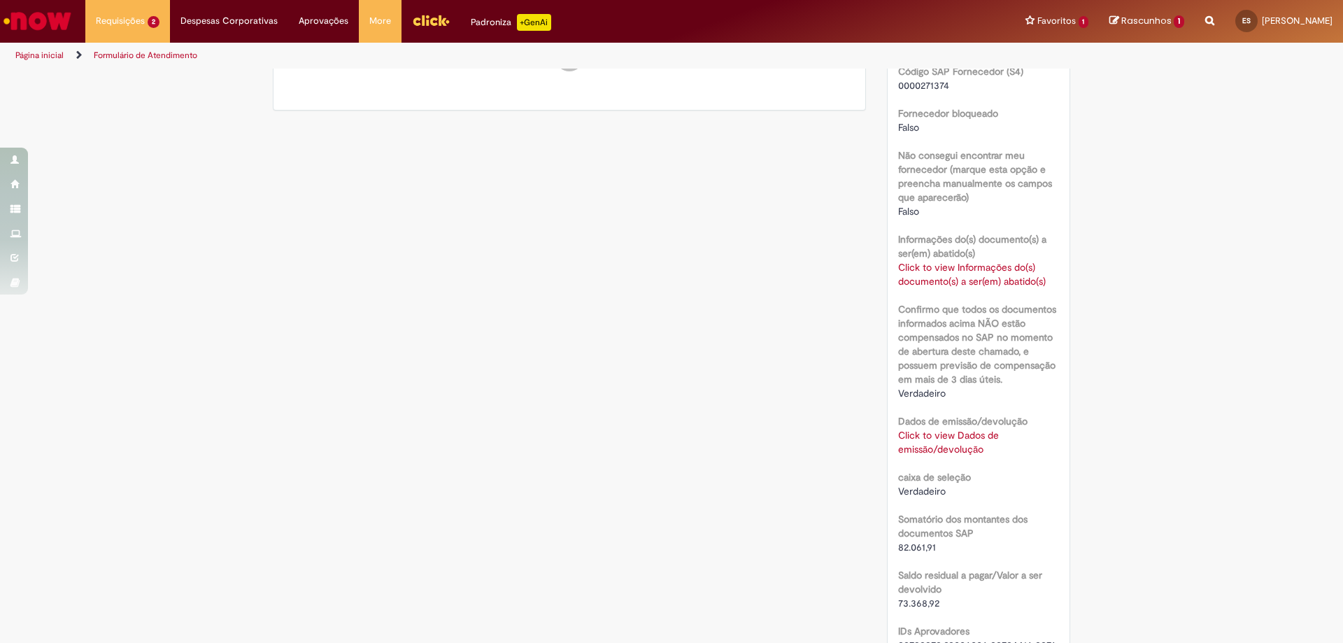
click at [948, 445] on link "Click to view Dados de emissão/devolução" at bounding box center [948, 442] width 101 height 27
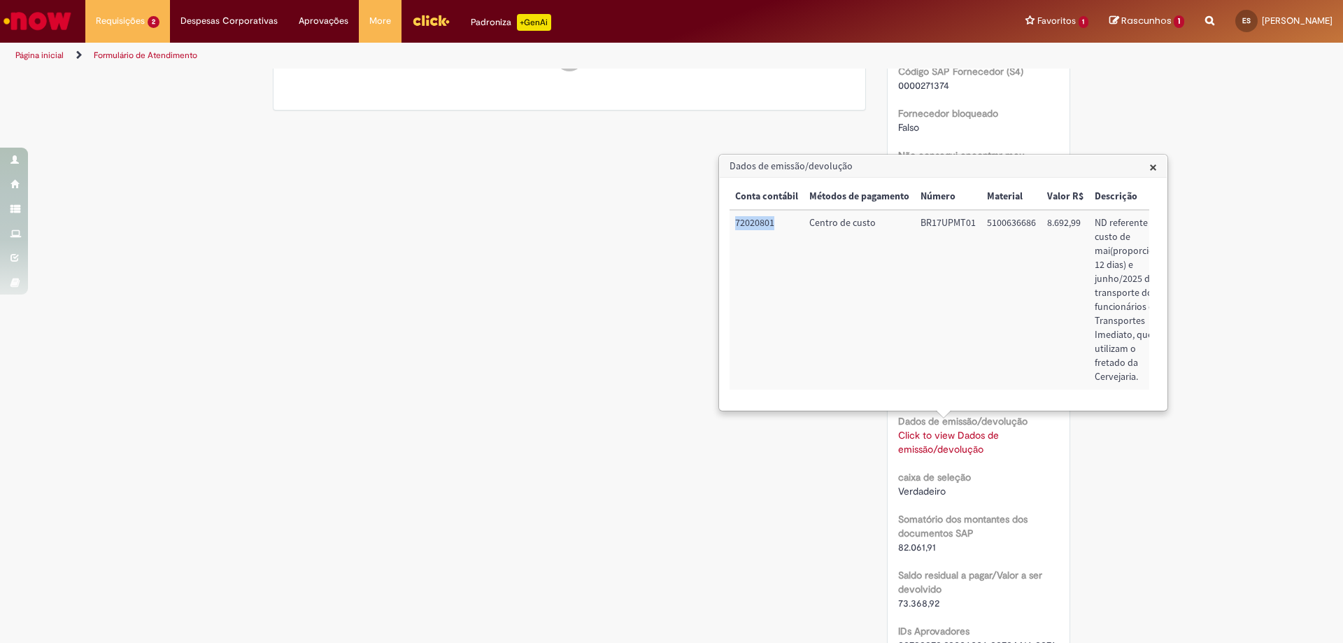
drag, startPoint x: 737, startPoint y: 220, endPoint x: 773, endPoint y: 220, distance: 35.7
click at [773, 220] on td "72020801" at bounding box center [766, 300] width 74 height 180
copy td "72020801"
click at [1155, 165] on span "×" at bounding box center [1153, 166] width 8 height 19
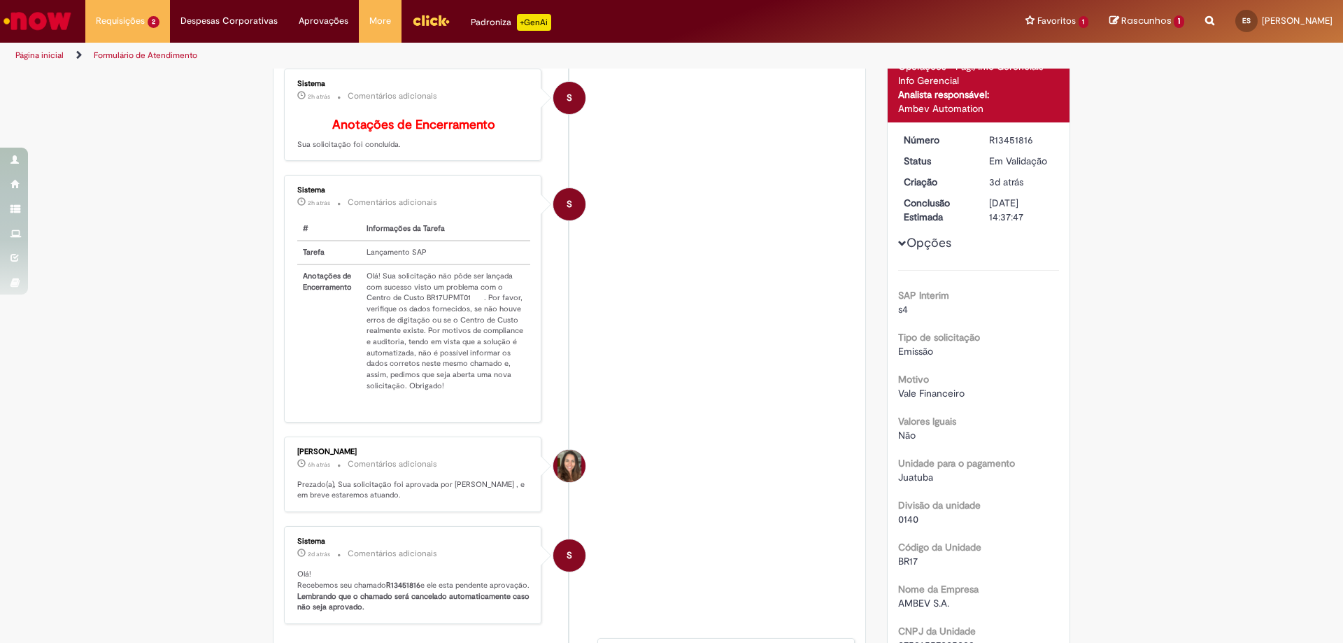
scroll to position [0, 0]
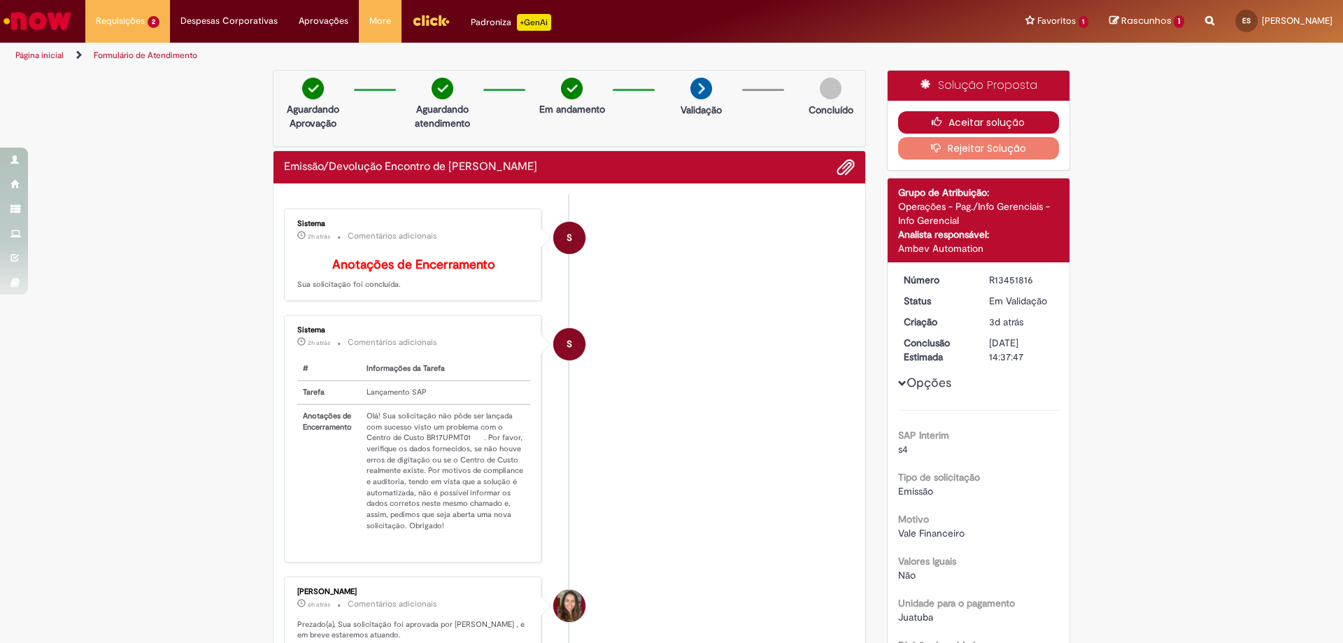
click at [951, 125] on button "Aceitar solução" at bounding box center [979, 122] width 162 height 22
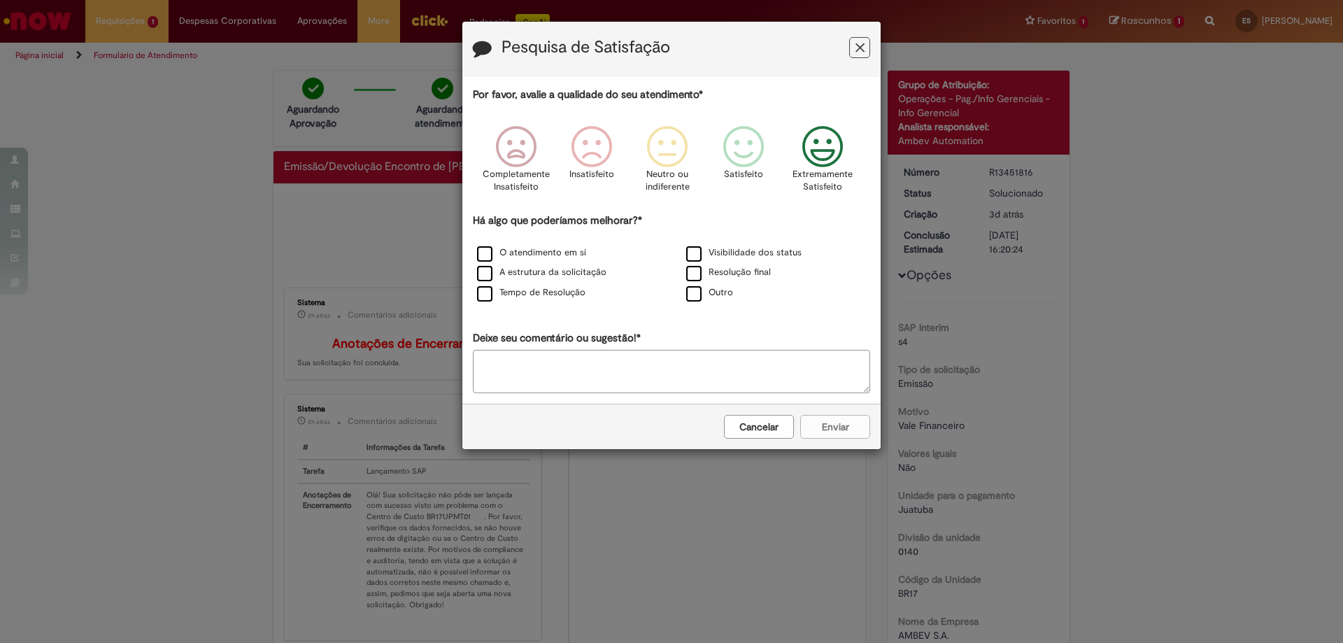
click at [818, 155] on icon "Feedback" at bounding box center [823, 147] width 52 height 42
click at [714, 252] on label "Visibilidade dos status" at bounding box center [743, 252] width 115 height 13
click at [820, 427] on button "Enviar" at bounding box center [835, 427] width 70 height 24
click at [818, 157] on icon "Feedback" at bounding box center [823, 147] width 52 height 42
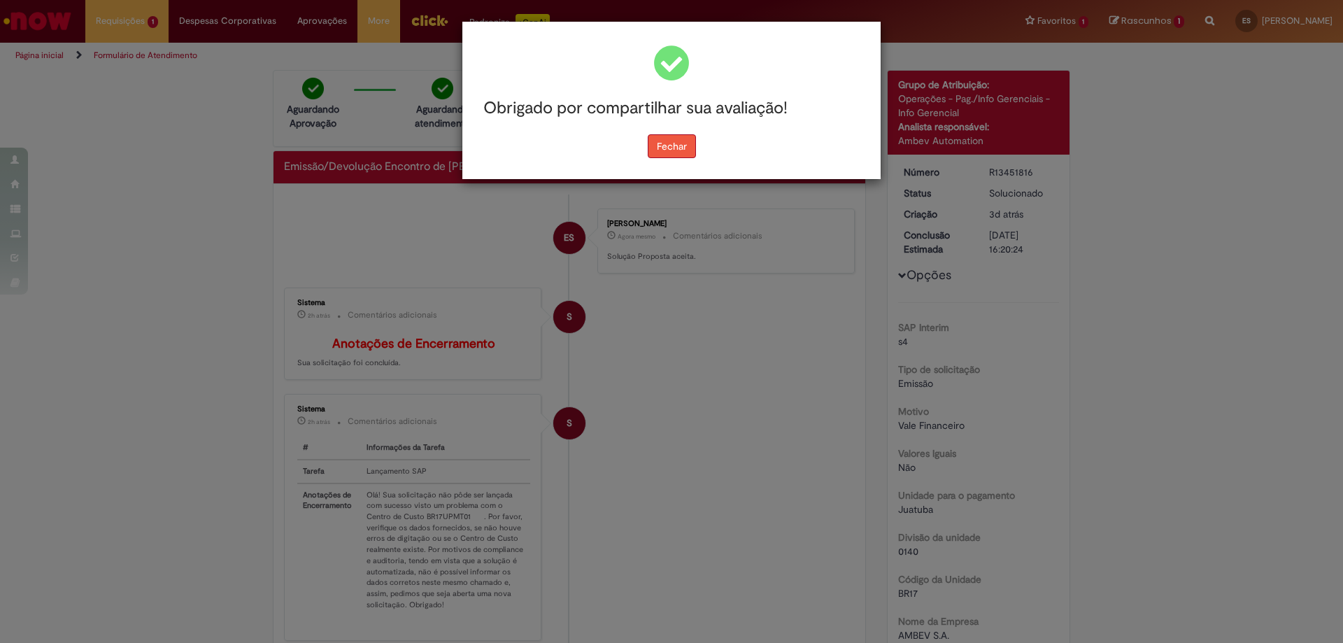
click at [680, 149] on button "Fechar" at bounding box center [672, 146] width 48 height 24
